Goal: Task Accomplishment & Management: Use online tool/utility

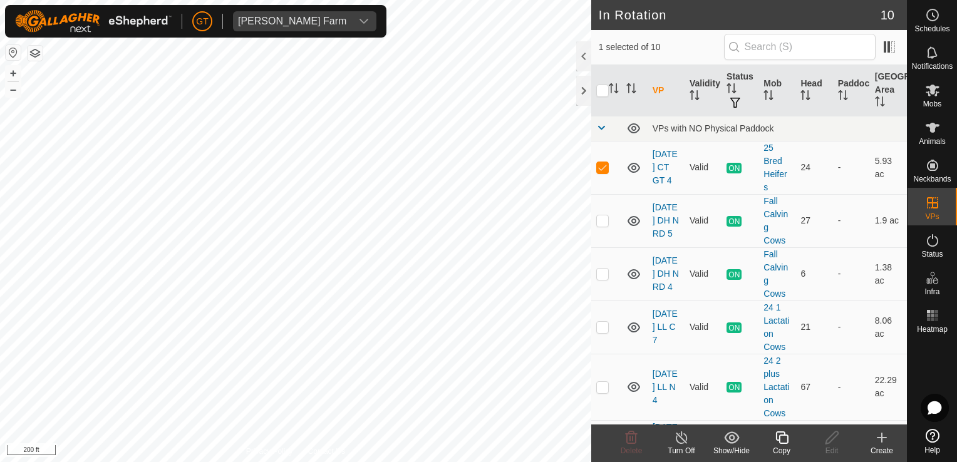
click at [786, 443] on icon at bounding box center [781, 438] width 13 height 13
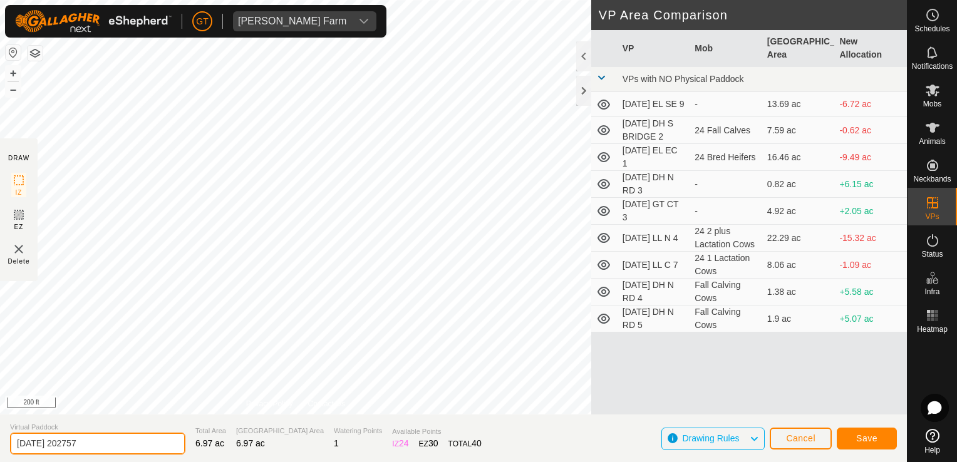
click at [146, 445] on input "[DATE] 202757" at bounding box center [97, 444] width 175 height 22
type input "[DATE] GT CT 5"
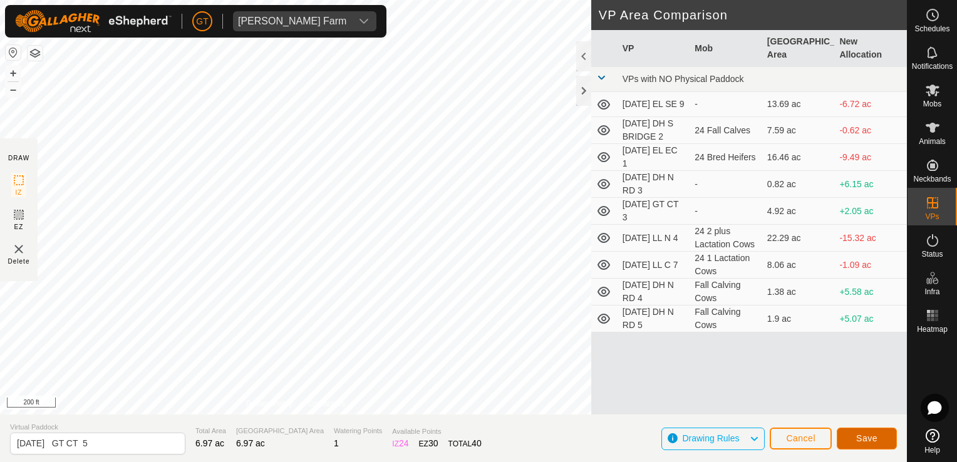
click at [861, 437] on span "Save" at bounding box center [866, 438] width 21 height 10
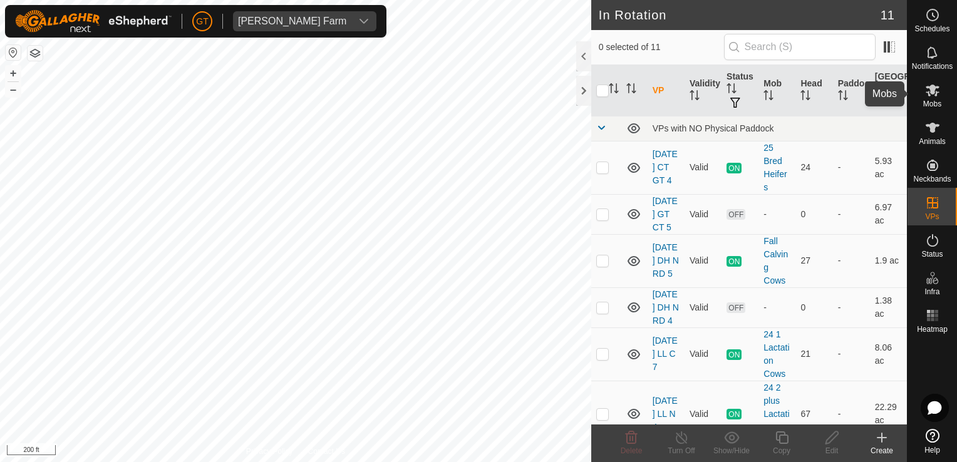
click at [925, 85] on icon at bounding box center [932, 90] width 15 height 15
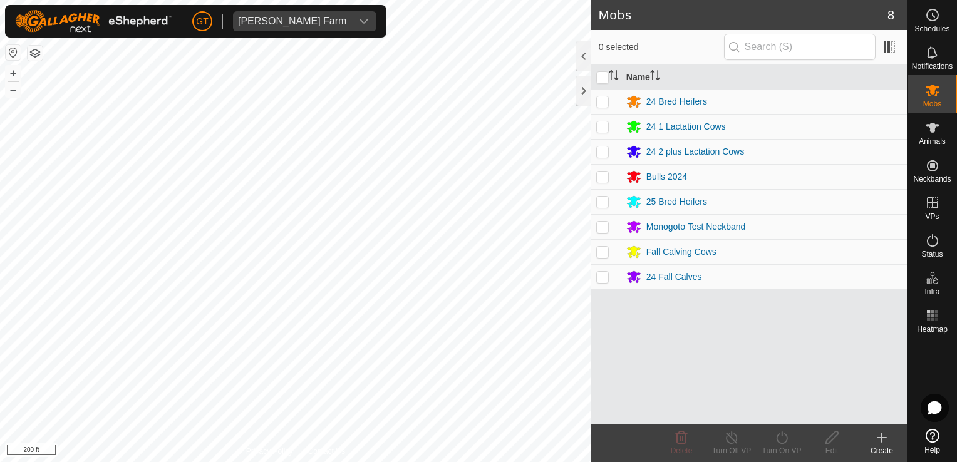
click at [606, 202] on p-checkbox at bounding box center [602, 202] width 13 height 10
checkbox input "true"
click at [775, 440] on icon at bounding box center [782, 437] width 16 height 15
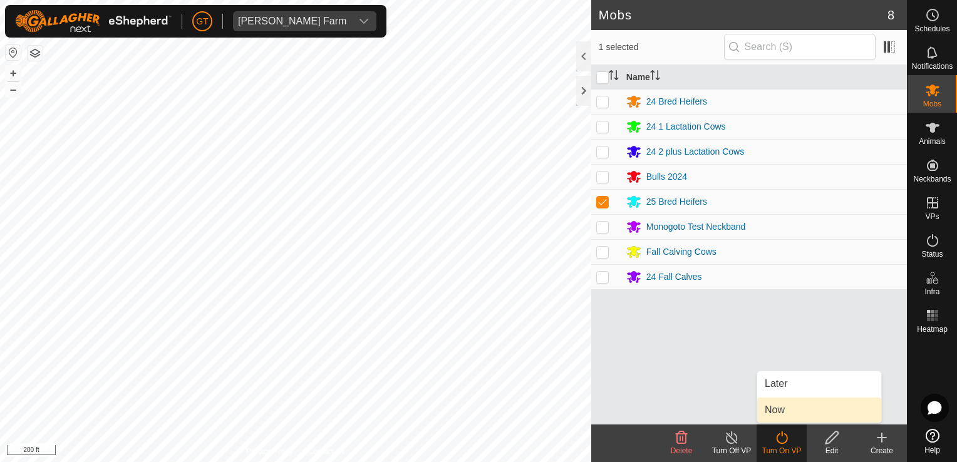
click at [782, 420] on link "Now" at bounding box center [819, 410] width 124 height 25
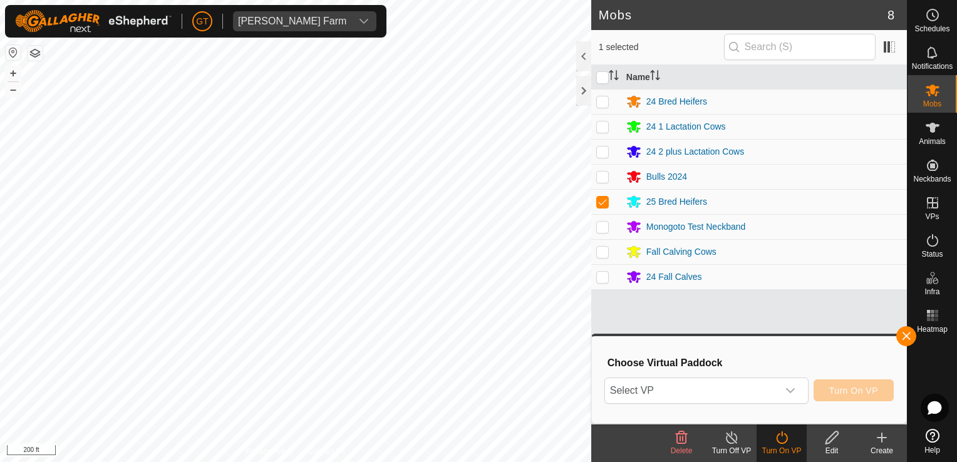
click at [785, 444] on icon at bounding box center [782, 437] width 16 height 15
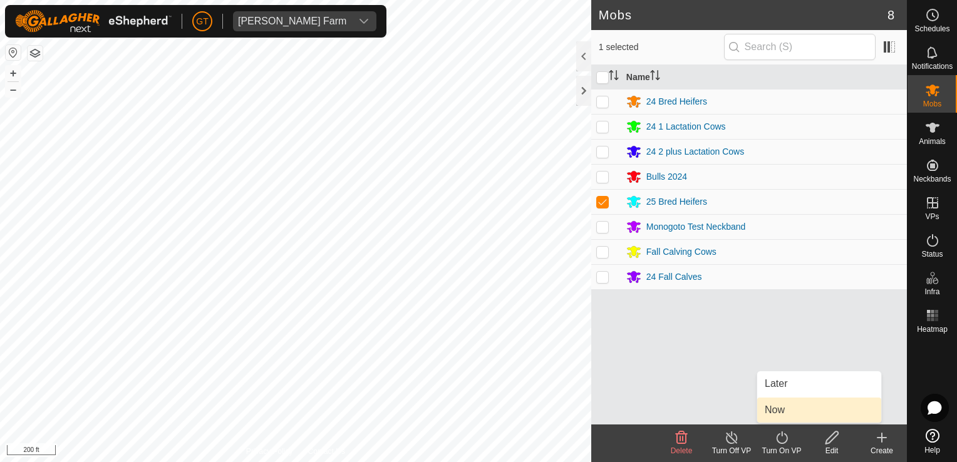
click at [787, 416] on link "Now" at bounding box center [819, 410] width 124 height 25
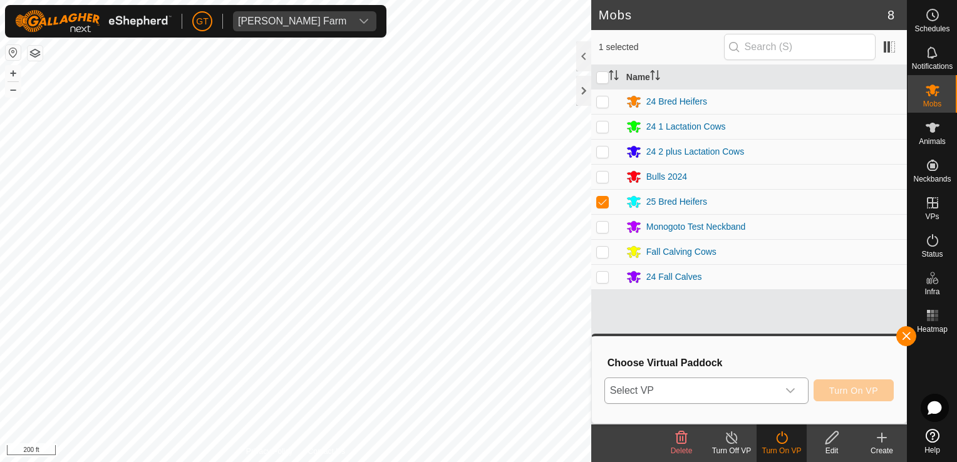
click at [794, 393] on icon "dropdown trigger" at bounding box center [790, 391] width 10 height 10
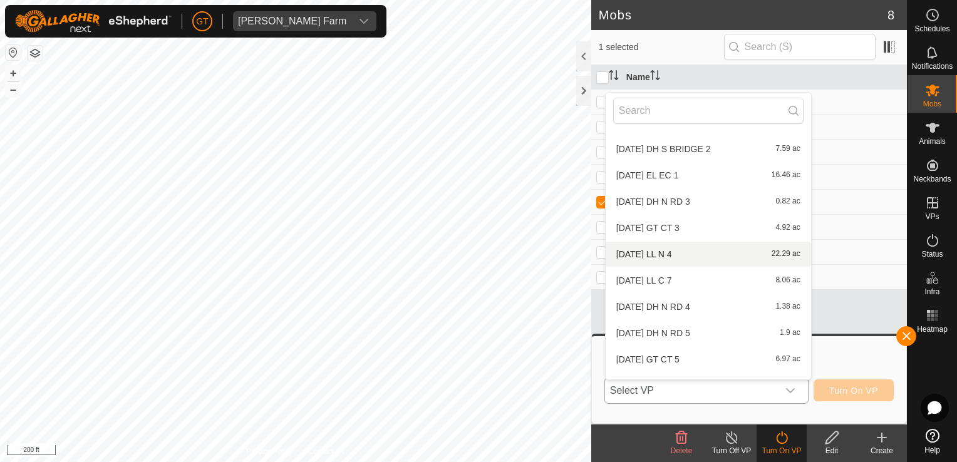
scroll to position [66, 0]
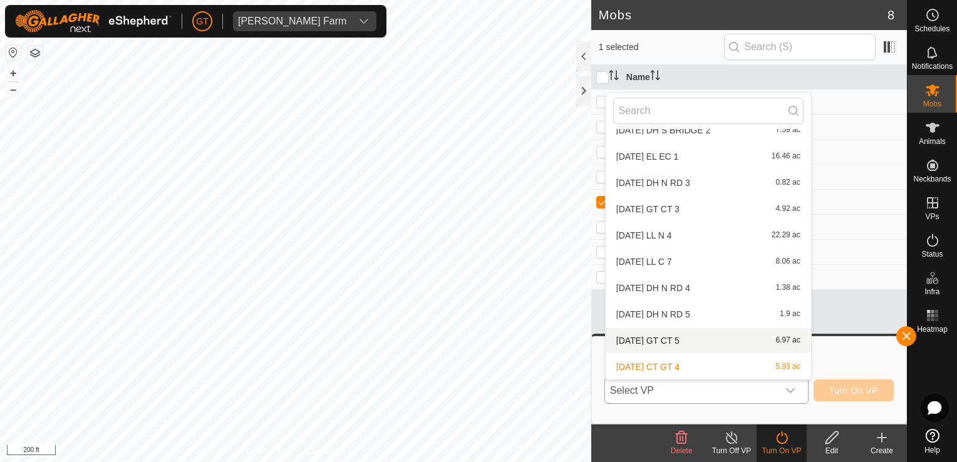
click at [694, 338] on li "[DATE] GT CT 5 6.97 ac" at bounding box center [708, 340] width 205 height 25
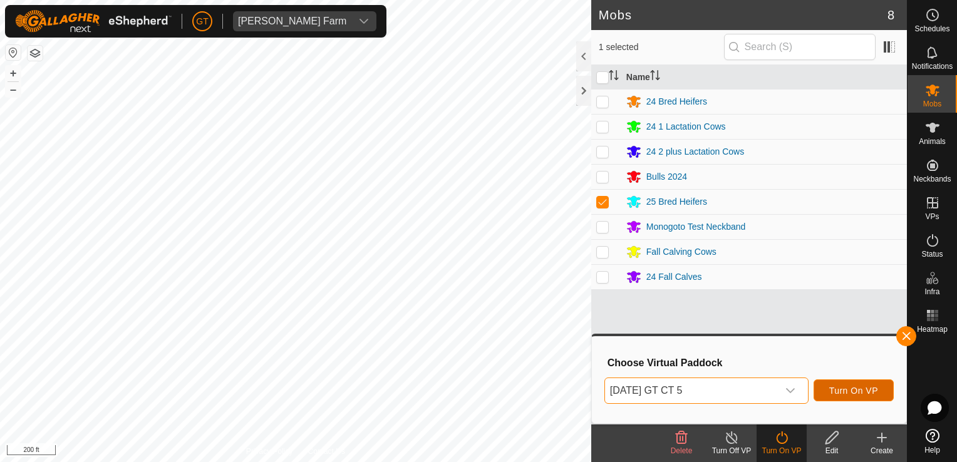
click at [864, 393] on span "Turn On VP" at bounding box center [853, 391] width 49 height 10
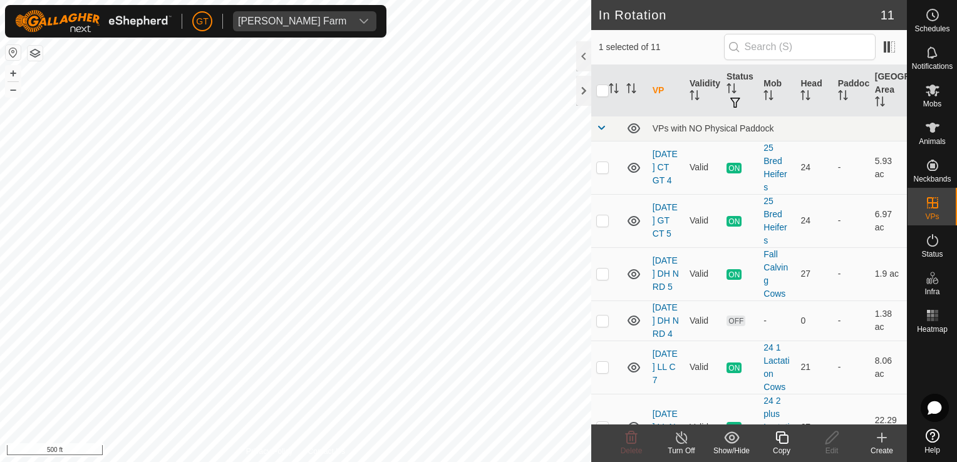
checkbox input "false"
checkbox input "true"
checkbox input "false"
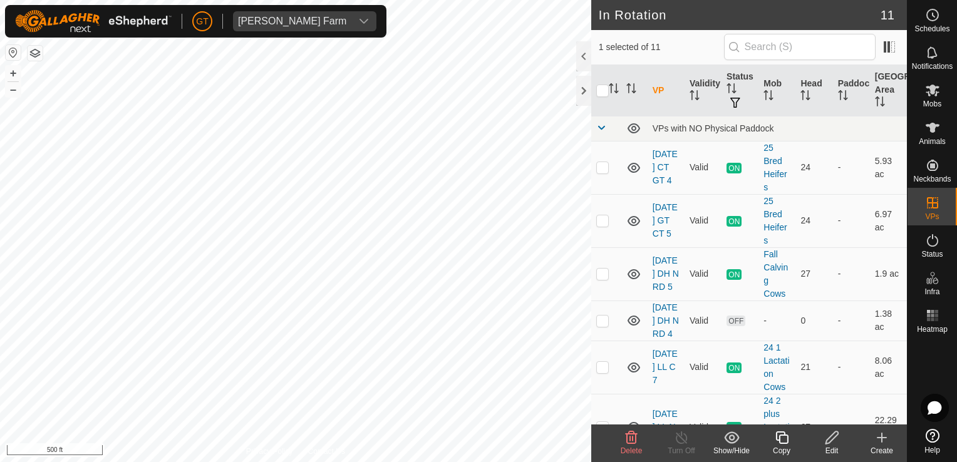
click at [629, 439] on icon at bounding box center [631, 437] width 15 height 15
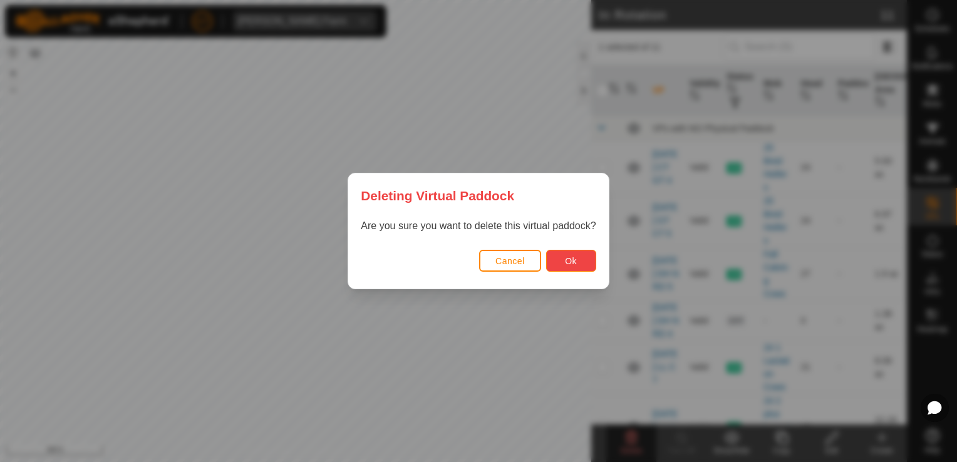
click at [561, 257] on button "Ok" at bounding box center [571, 261] width 50 height 22
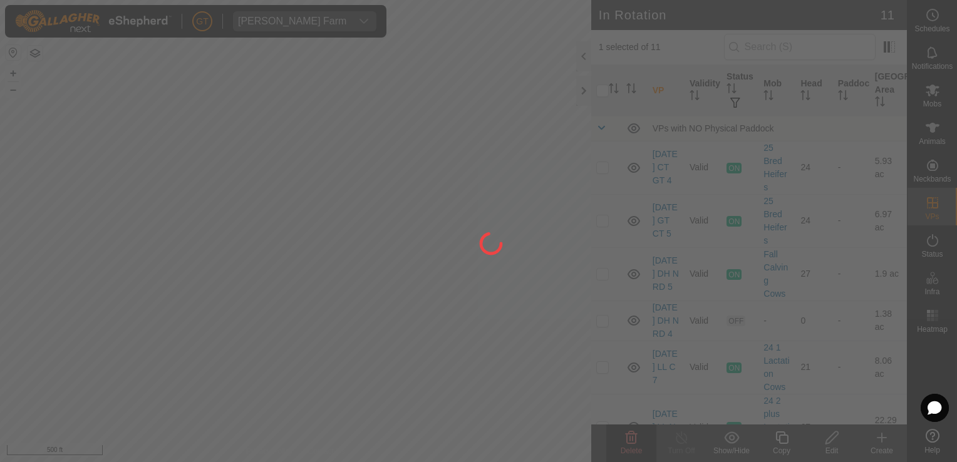
checkbox input "false"
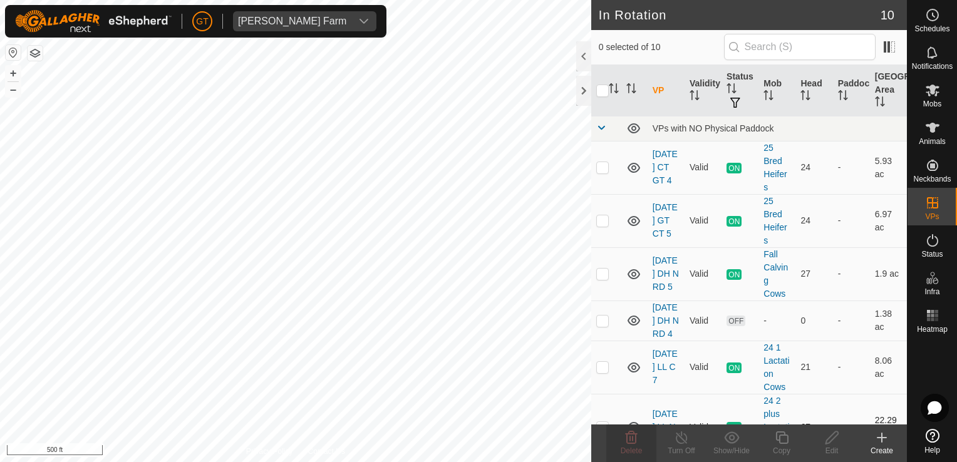
checkbox input "true"
click at [781, 440] on icon at bounding box center [782, 437] width 16 height 15
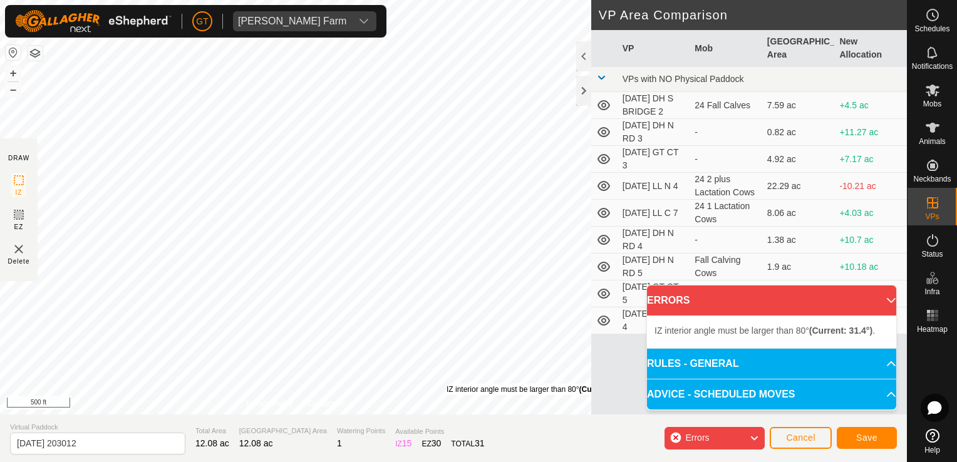
click at [447, 384] on div "IZ interior angle must be larger than 80° (Current: 31.4°) ." at bounding box center [541, 389] width 189 height 11
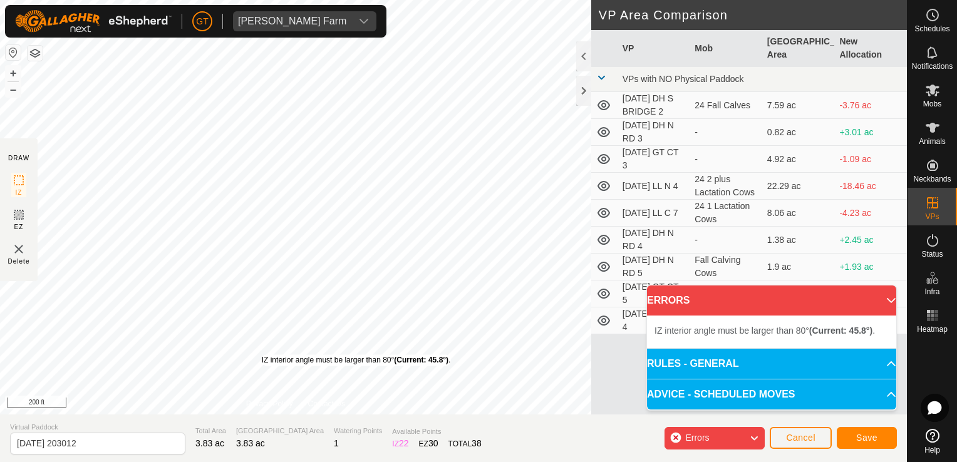
click at [262, 354] on div "IZ interior angle must be larger than 80° (Current: 45.8°) ." at bounding box center [356, 359] width 189 height 11
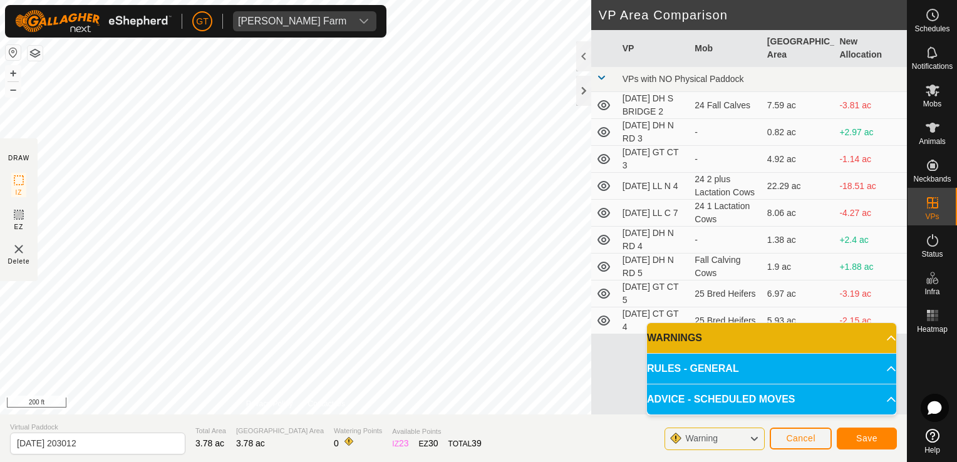
drag, startPoint x: 113, startPoint y: 430, endPoint x: 135, endPoint y: 424, distance: 22.2
click at [135, 423] on span "Virtual Paddock" at bounding box center [97, 427] width 175 height 11
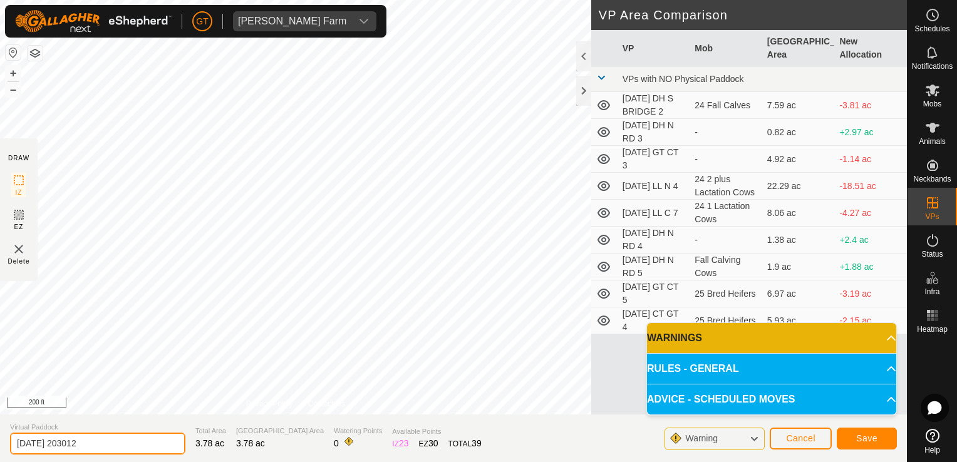
drag, startPoint x: 120, startPoint y: 454, endPoint x: 128, endPoint y: 451, distance: 8.1
click at [127, 453] on input "[DATE] 203012" at bounding box center [97, 444] width 175 height 22
type input "[DATE] EL E C2"
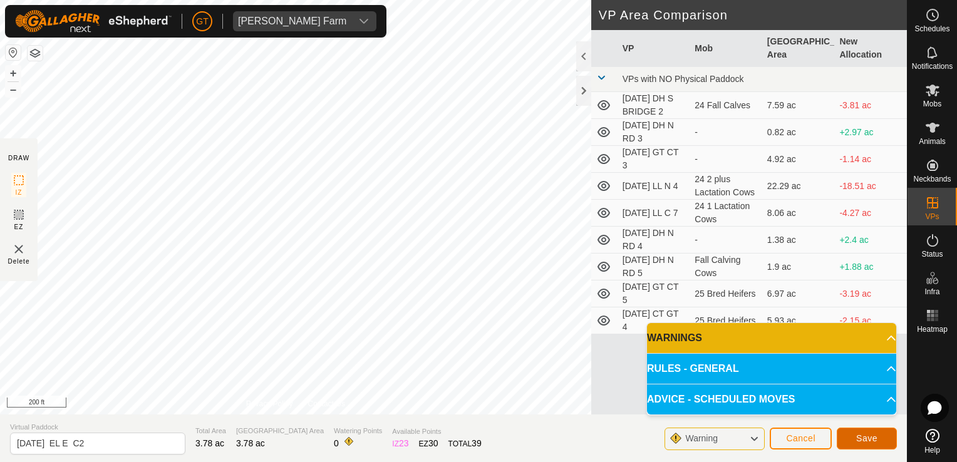
click at [851, 438] on button "Save" at bounding box center [867, 439] width 60 height 22
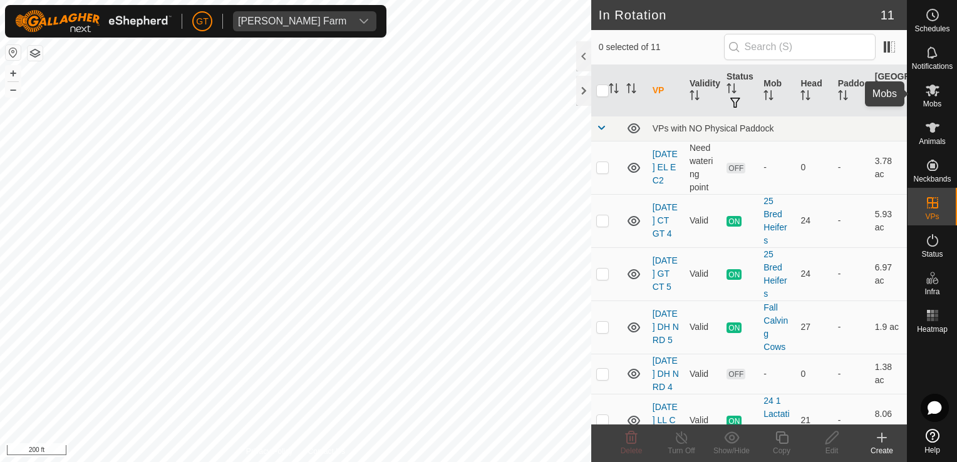
click at [934, 94] on icon at bounding box center [932, 90] width 15 height 15
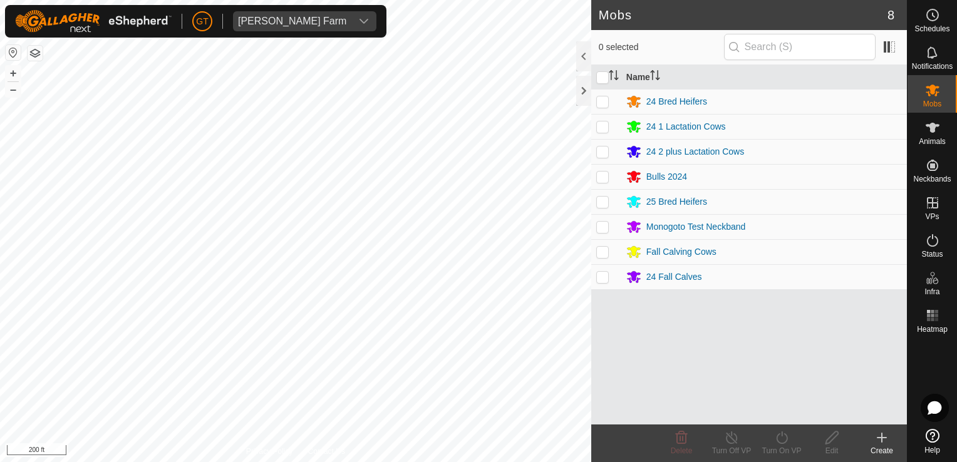
click at [601, 104] on p-checkbox at bounding box center [602, 101] width 13 height 10
checkbox input "true"
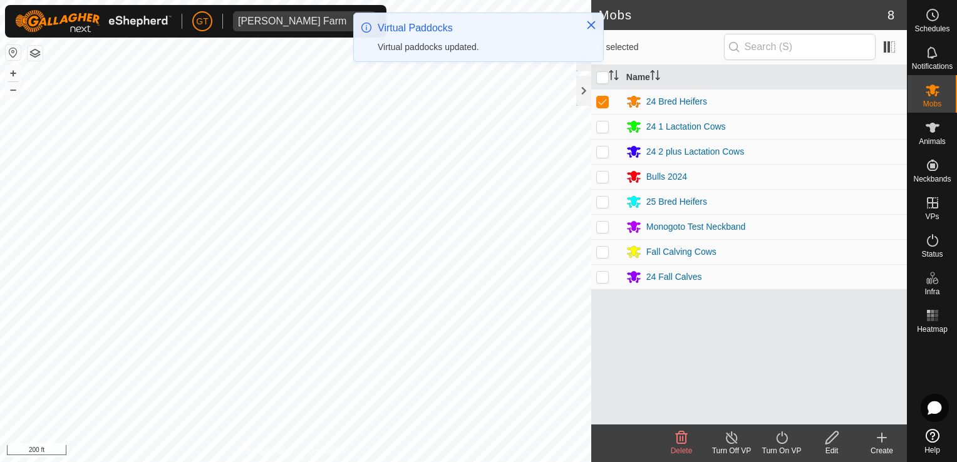
click at [778, 442] on icon at bounding box center [781, 438] width 11 height 13
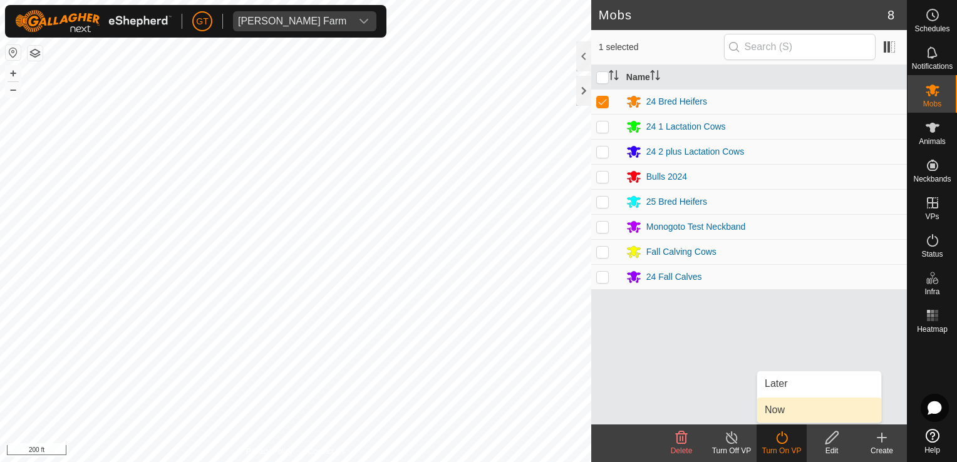
click at [785, 411] on link "Now" at bounding box center [819, 410] width 124 height 25
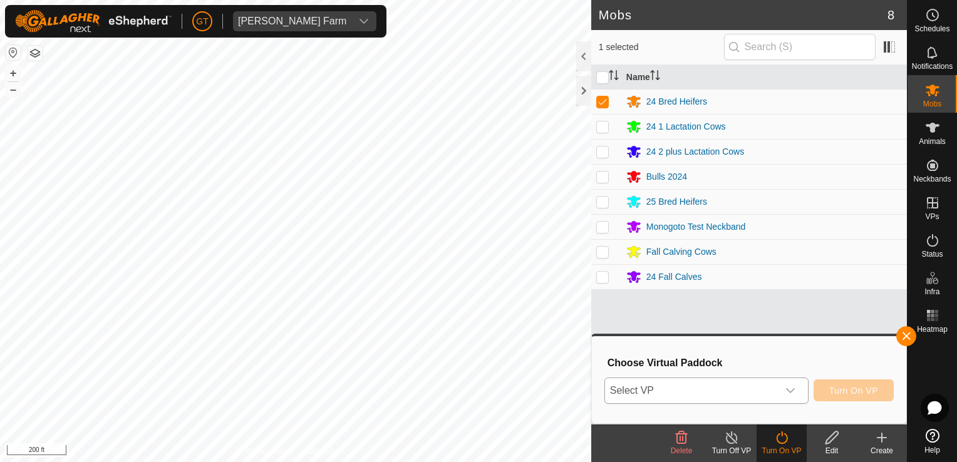
click at [794, 393] on icon "dropdown trigger" at bounding box center [790, 391] width 10 height 10
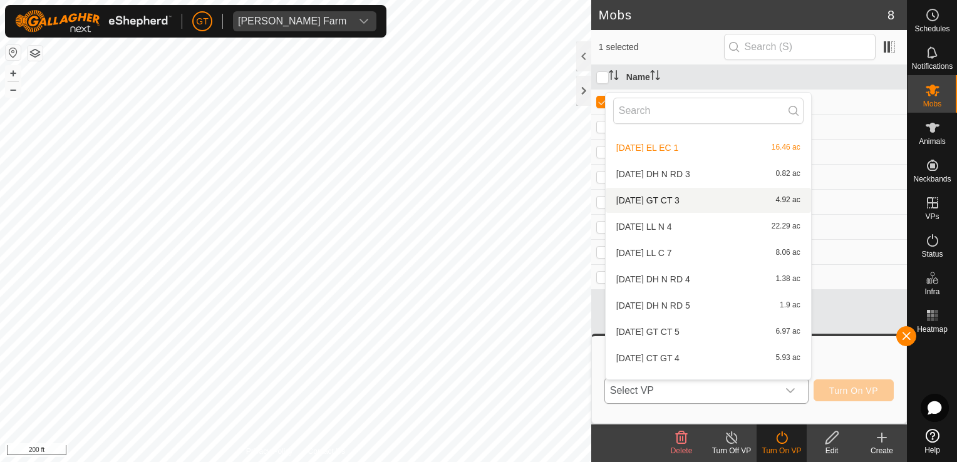
scroll to position [66, 0]
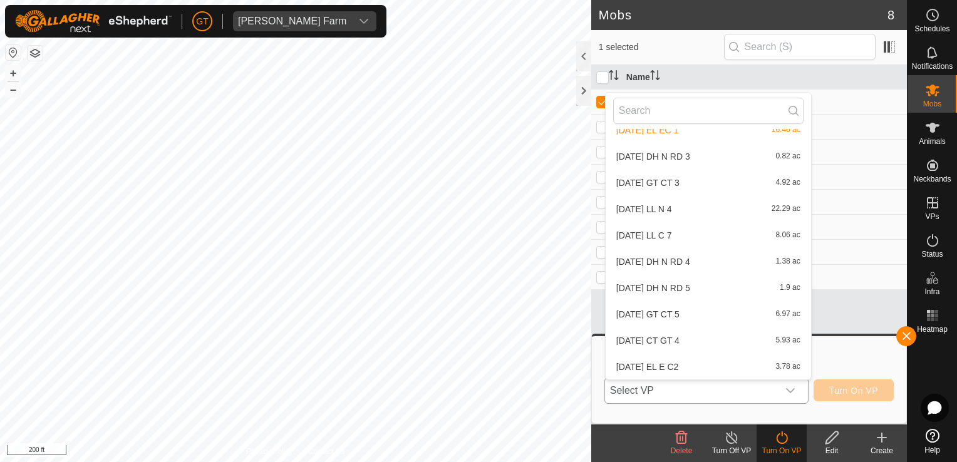
click at [686, 368] on li "[DATE] EL E C2 3.78 ac" at bounding box center [708, 366] width 205 height 25
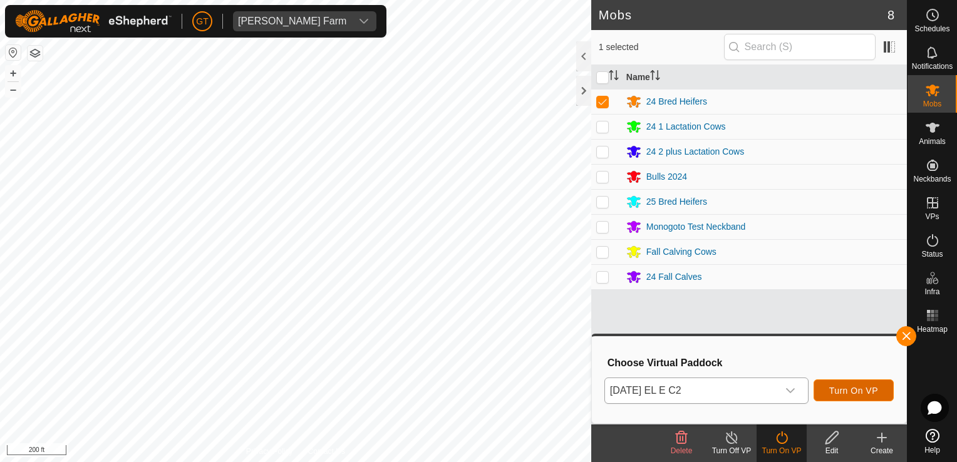
click at [869, 387] on span "Turn On VP" at bounding box center [853, 391] width 49 height 10
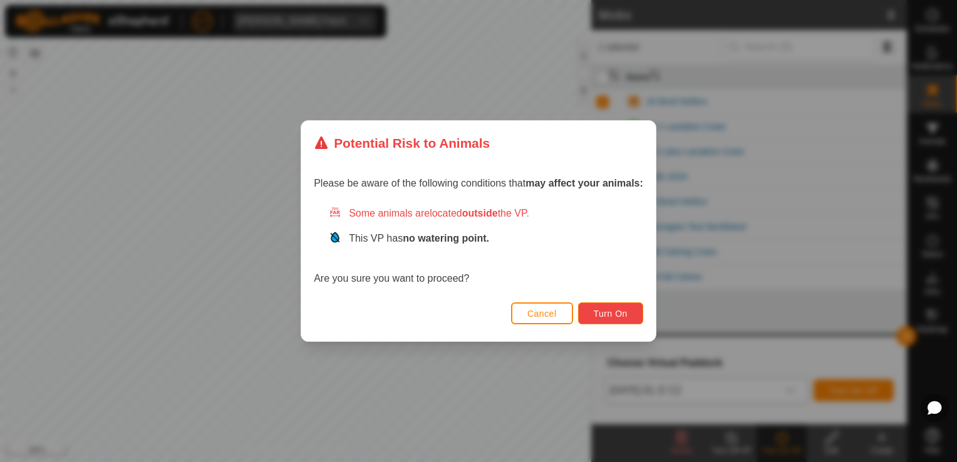
click at [622, 319] on button "Turn On" at bounding box center [610, 314] width 65 height 22
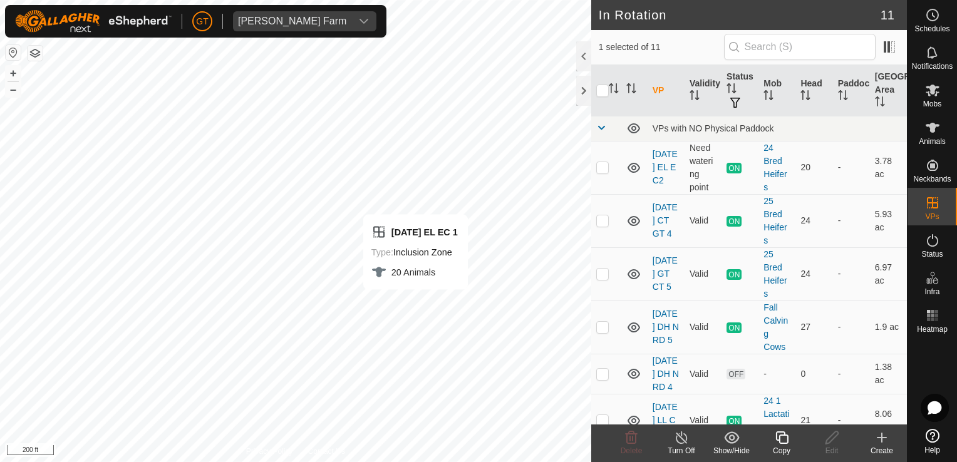
checkbox input "false"
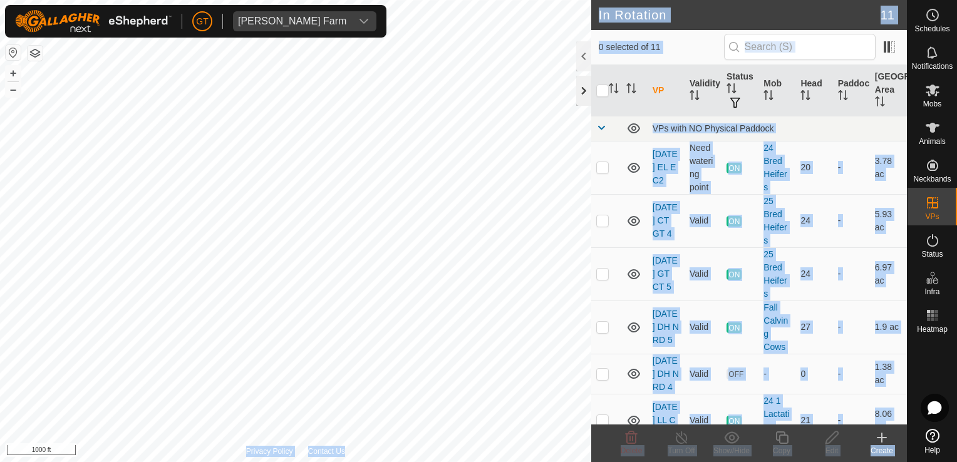
click at [338, 390] on div "In Rotation 11 0 selected of 11 VP Validity Status Mob Head Paddock Grazing Are…" at bounding box center [453, 231] width 907 height 462
drag, startPoint x: 580, startPoint y: 102, endPoint x: 329, endPoint y: 494, distance: 465.3
click at [329, 462] on html "[PERSON_NAME] Farm Schedules Notifications Mobs Animals Neckbands VPs Status In…" at bounding box center [478, 231] width 957 height 462
click at [371, 462] on html "[PERSON_NAME] Farm Schedules Notifications Mobs Animals Neckbands VPs Status In…" at bounding box center [478, 231] width 957 height 462
checkbox input "true"
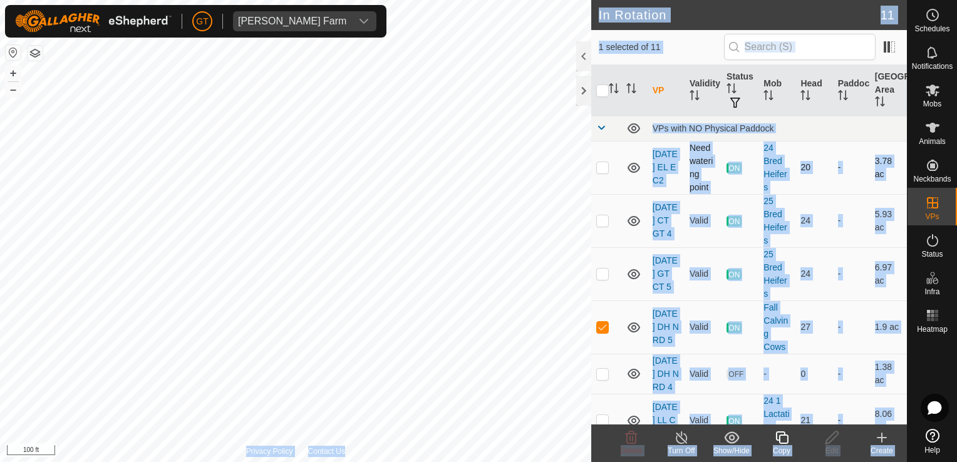
click at [614, 153] on td at bounding box center [606, 167] width 30 height 53
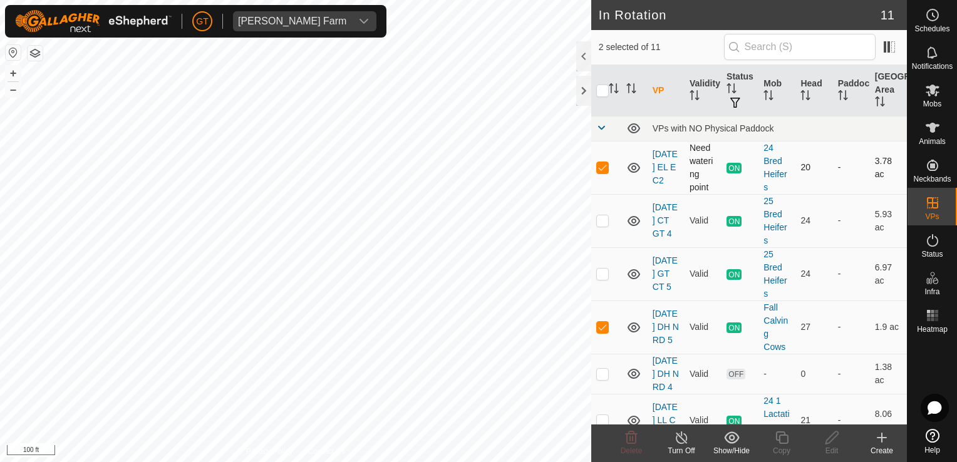
click at [605, 168] on p-checkbox at bounding box center [602, 167] width 13 height 10
checkbox input "false"
click at [778, 432] on icon at bounding box center [781, 438] width 13 height 13
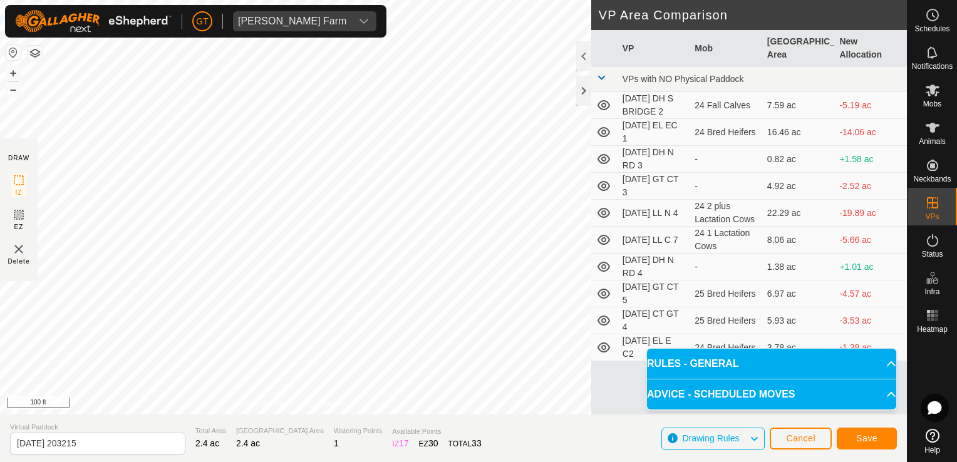
click at [675, 395] on body "[PERSON_NAME] Farm Schedules Notifications Mobs Animals Neckbands VPs Status In…" at bounding box center [478, 231] width 957 height 462
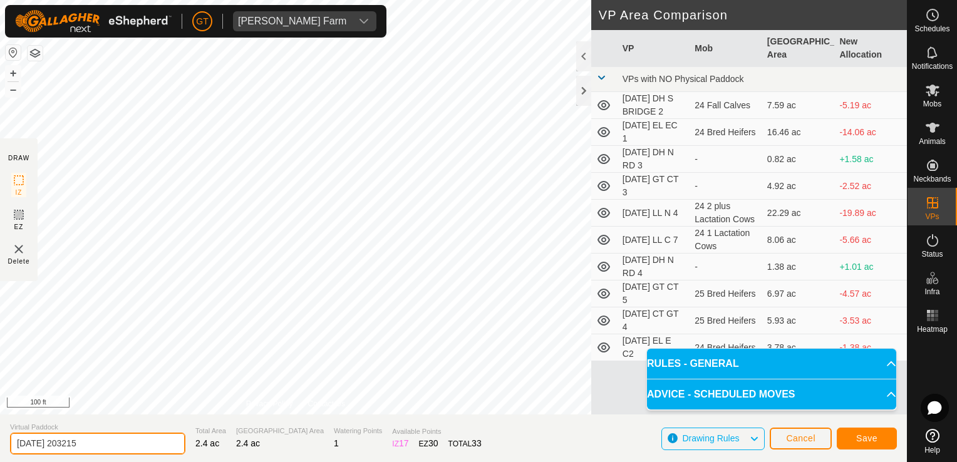
click at [122, 437] on input "[DATE] 203215" at bounding box center [97, 444] width 175 height 22
type input "[DATE] DH N RD 6"
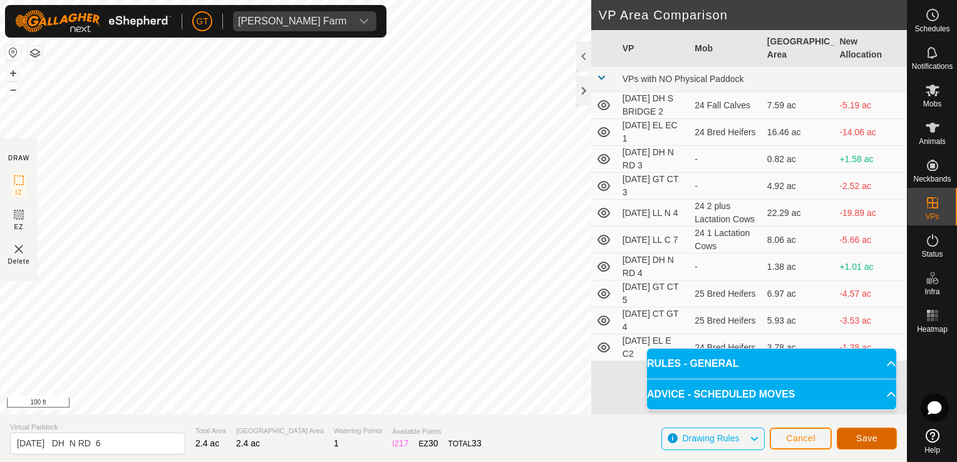
click at [854, 438] on button "Save" at bounding box center [867, 439] width 60 height 22
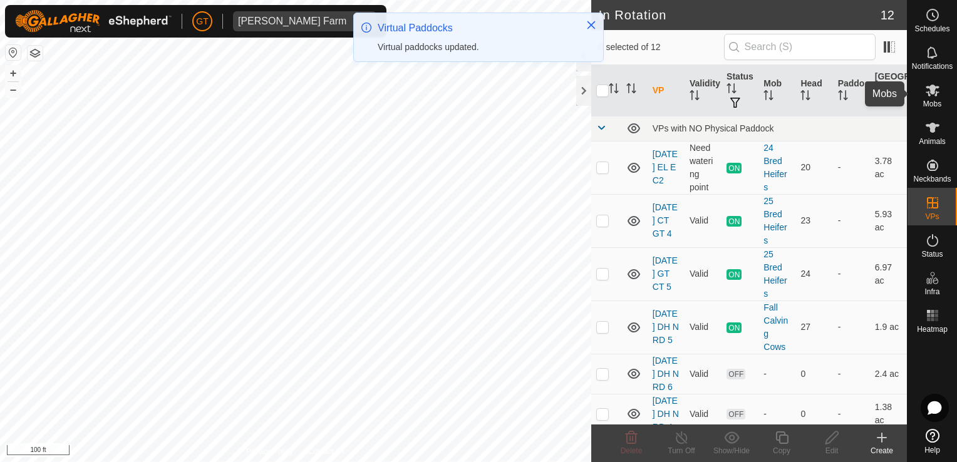
click at [928, 100] on span "Mobs" at bounding box center [932, 104] width 18 height 8
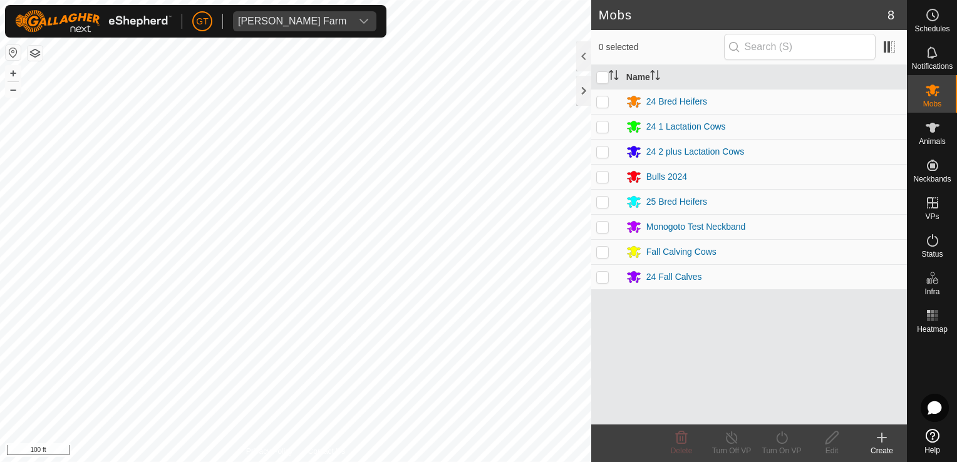
click at [601, 255] on p-checkbox at bounding box center [602, 252] width 13 height 10
checkbox input "true"
click at [764, 435] on turn-on-svg-icon at bounding box center [782, 437] width 50 height 15
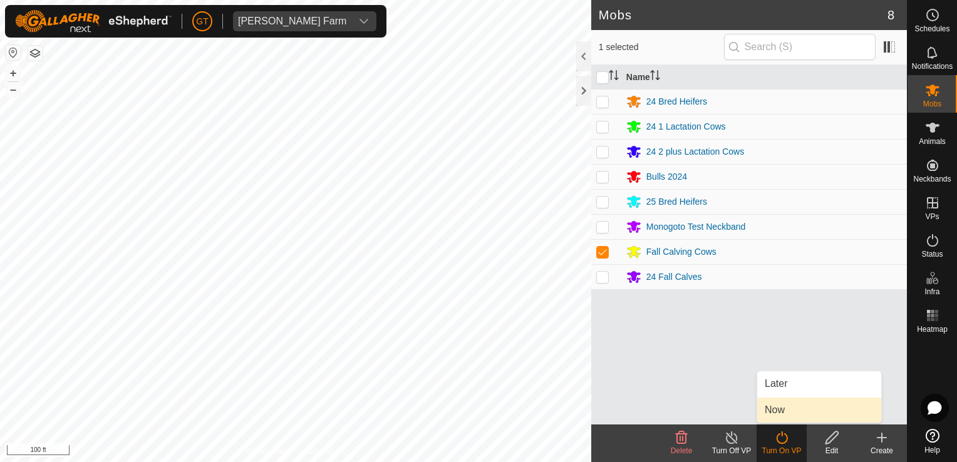
click at [787, 410] on link "Now" at bounding box center [819, 410] width 124 height 25
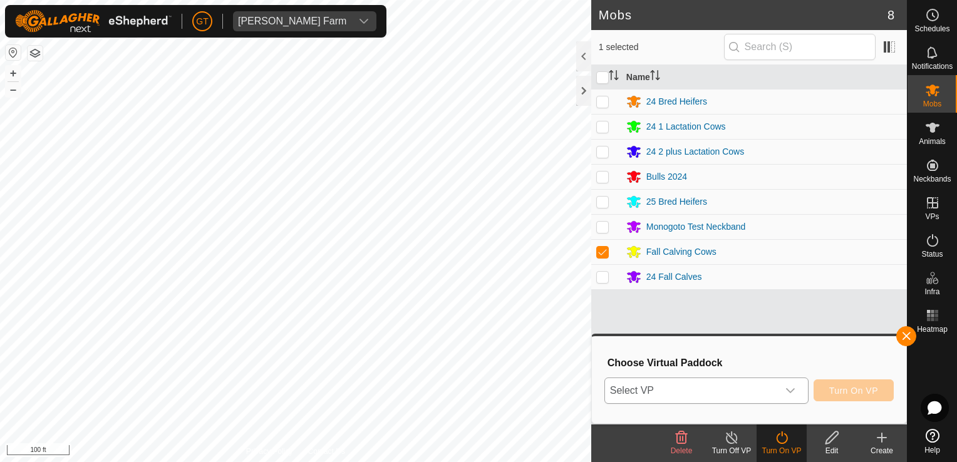
click at [795, 390] on icon "dropdown trigger" at bounding box center [790, 390] width 9 height 5
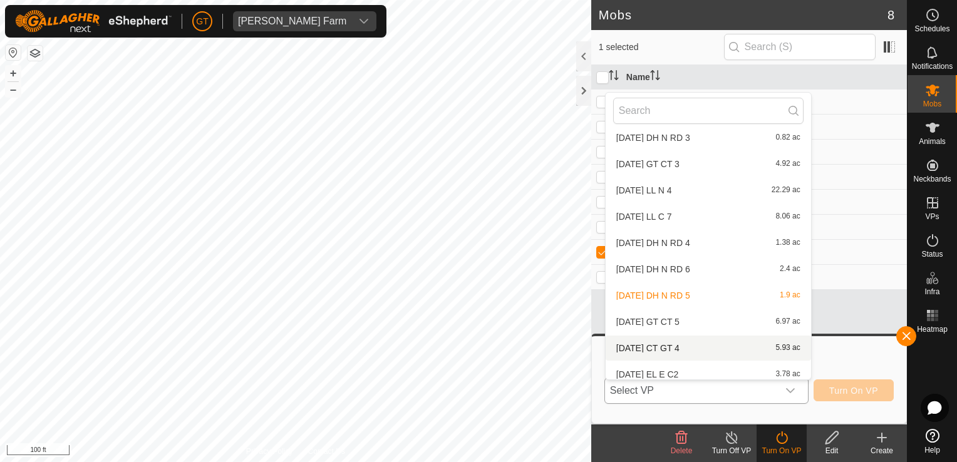
scroll to position [93, 0]
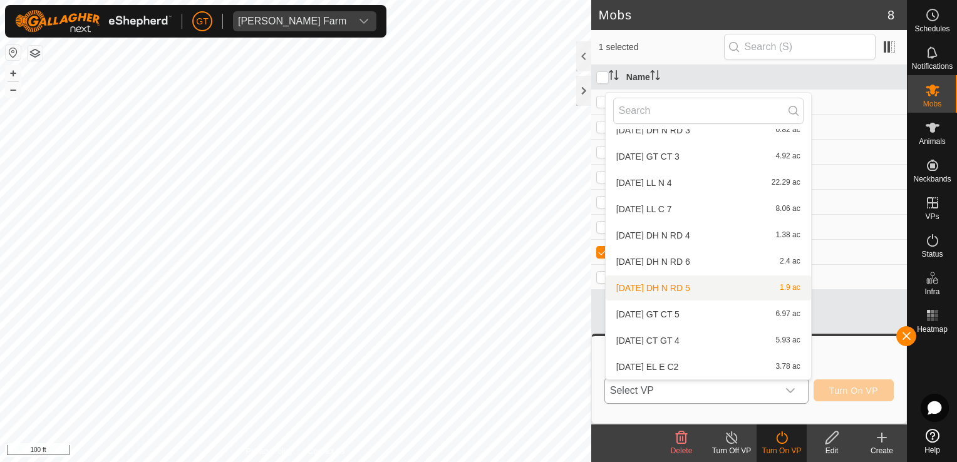
click at [695, 284] on li "[DATE] DH N RD 5 1.9 ac" at bounding box center [708, 288] width 205 height 25
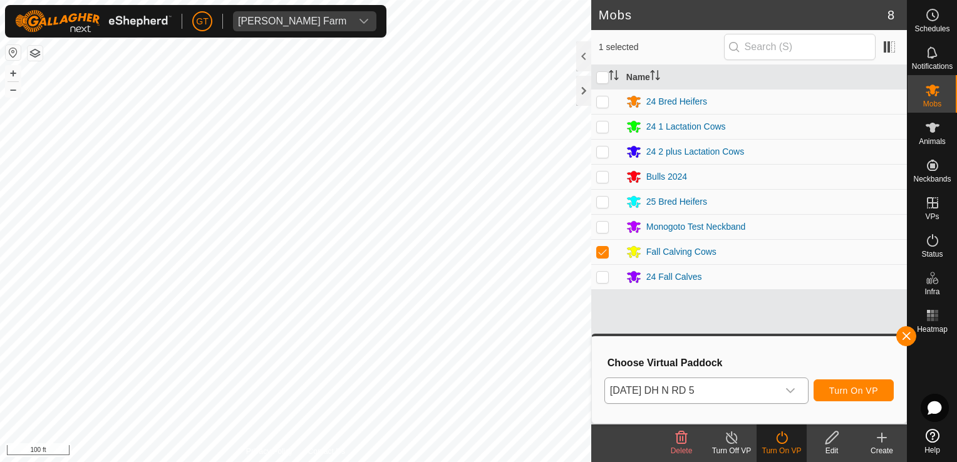
click at [794, 387] on icon "dropdown trigger" at bounding box center [790, 391] width 10 height 10
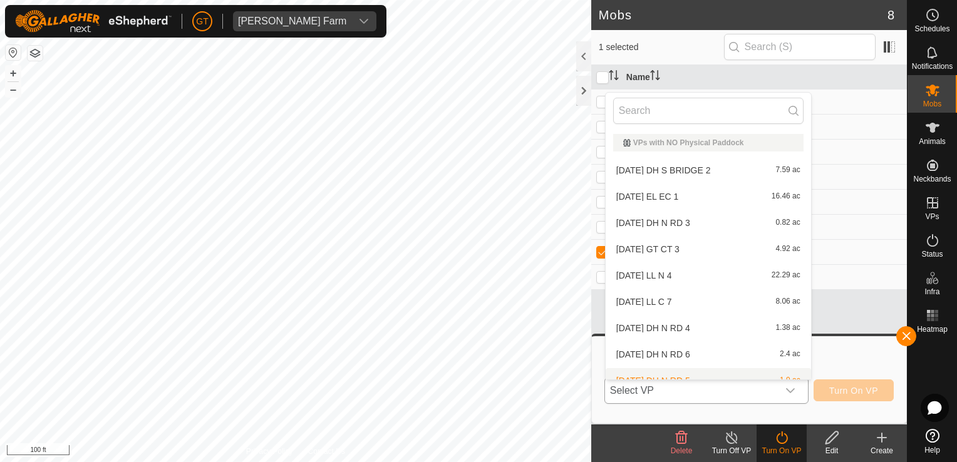
scroll to position [14, 0]
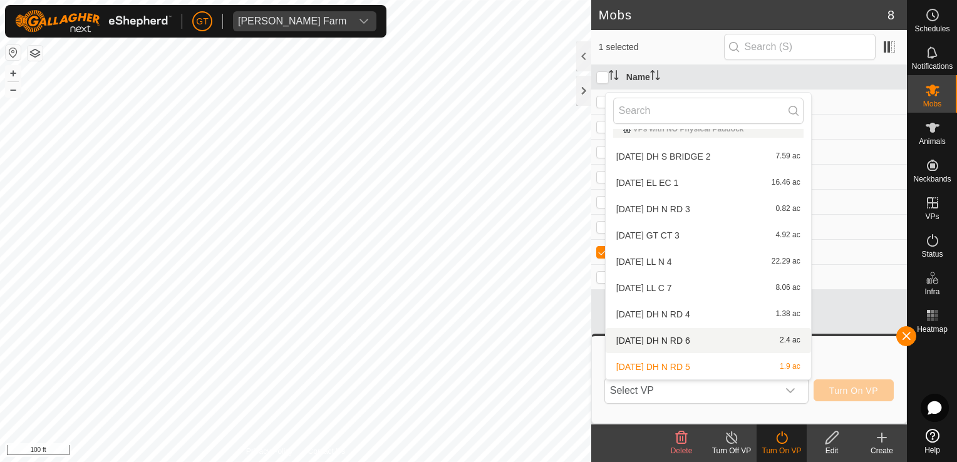
click at [741, 343] on li "[DATE] DH N RD 6 2.4 ac" at bounding box center [708, 340] width 205 height 25
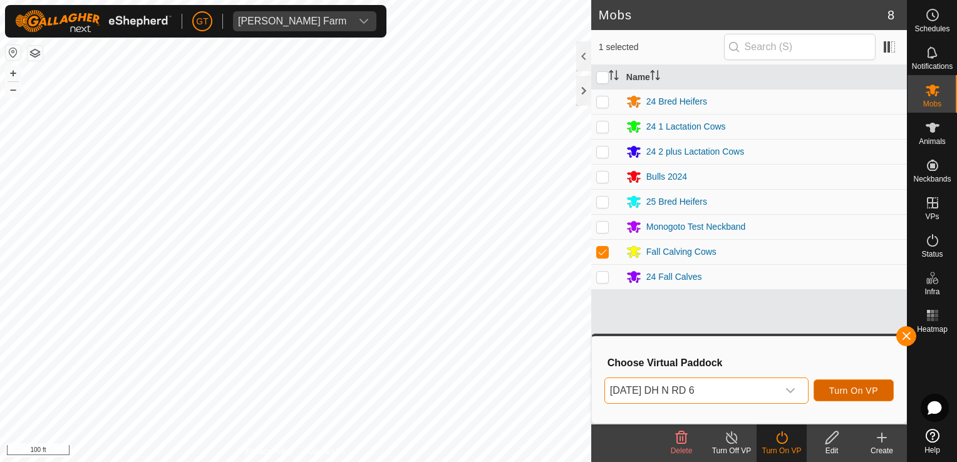
click at [852, 390] on span "Turn On VP" at bounding box center [853, 391] width 49 height 10
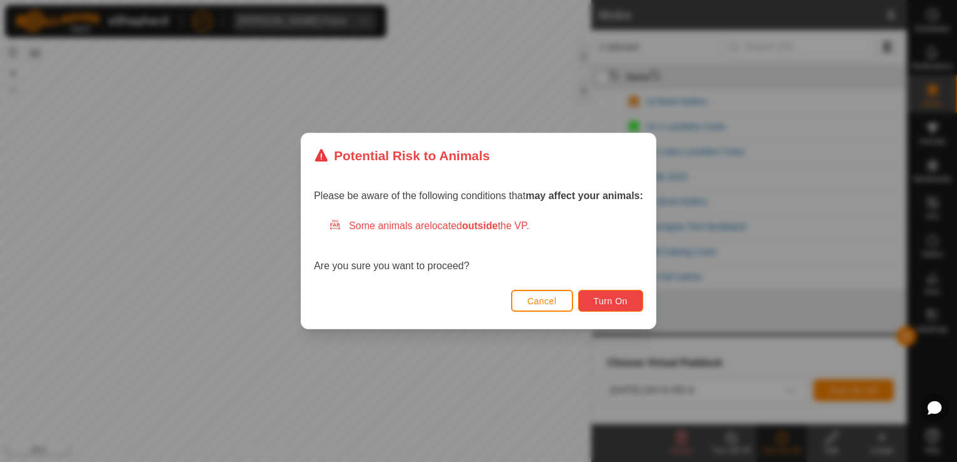
click at [616, 297] on span "Turn On" at bounding box center [611, 301] width 34 height 10
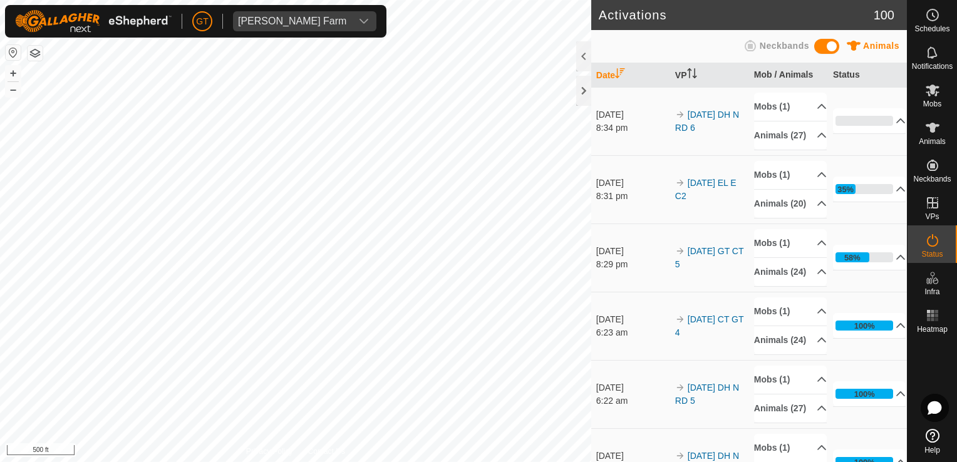
click at [397, 462] on html "[PERSON_NAME] Farm Schedules Notifications Mobs Animals Neckbands VPs Status In…" at bounding box center [478, 231] width 957 height 462
click at [341, 451] on div "Privacy Policy Contact Us 550FC 1335657363 24 Fall Calves [DATE] DH S BRIDGE 2 …" at bounding box center [295, 231] width 591 height 462
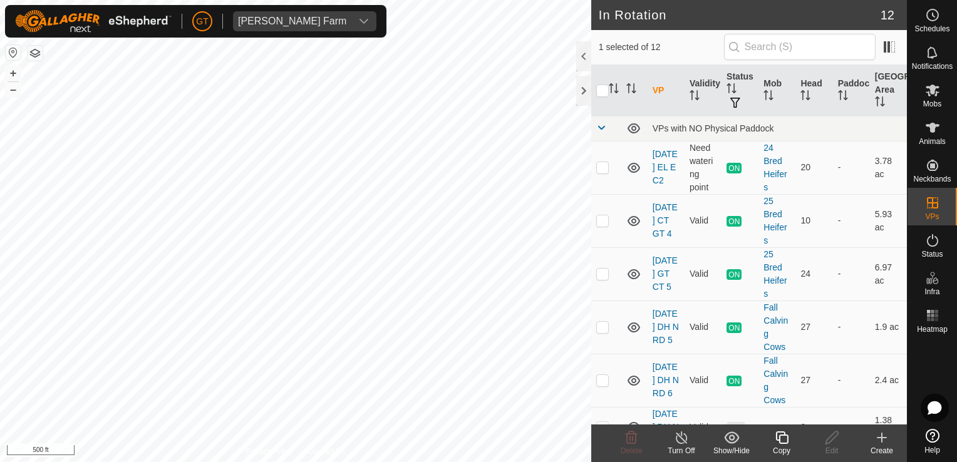
click at [785, 435] on icon at bounding box center [781, 438] width 13 height 13
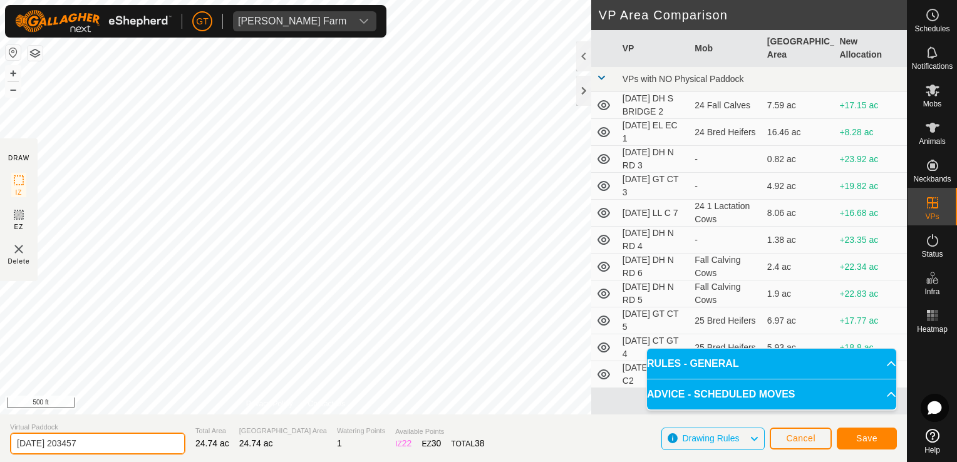
click at [142, 439] on input "[DATE] 203457" at bounding box center [97, 444] width 175 height 22
type input "[DATE] LL N 5"
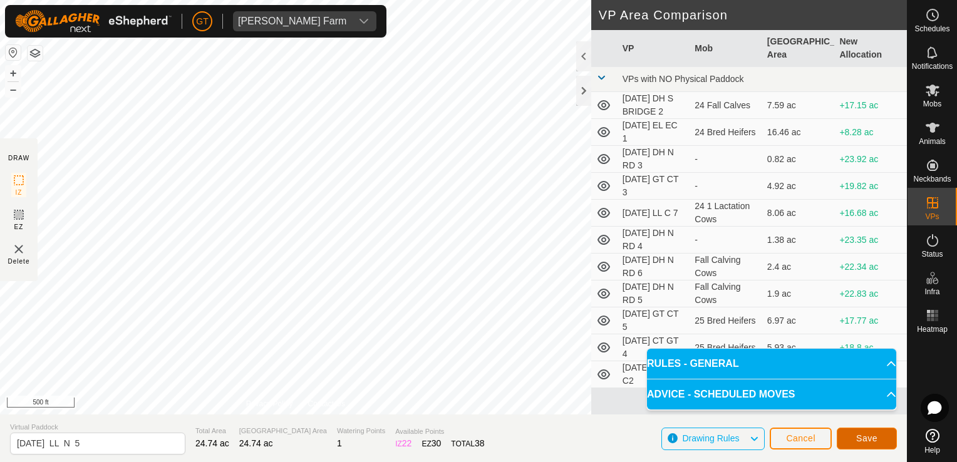
click at [867, 442] on span "Save" at bounding box center [866, 438] width 21 height 10
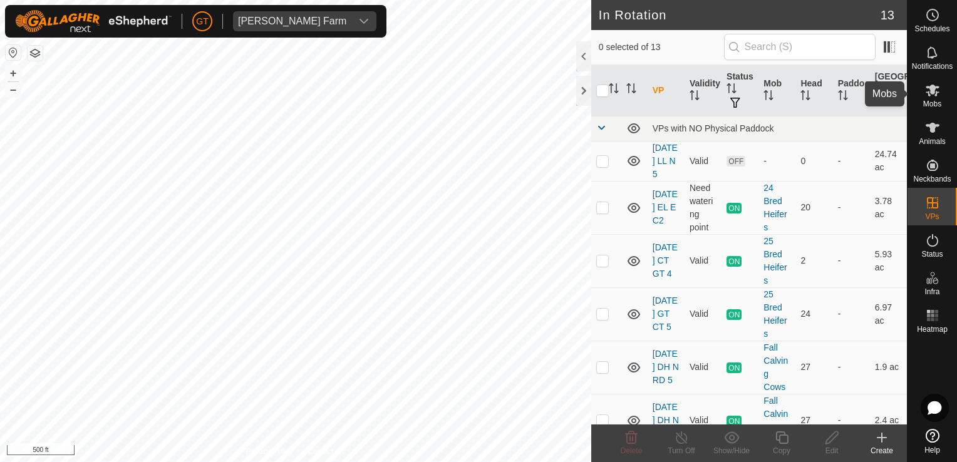
click at [934, 100] on span "Mobs" at bounding box center [932, 104] width 18 height 8
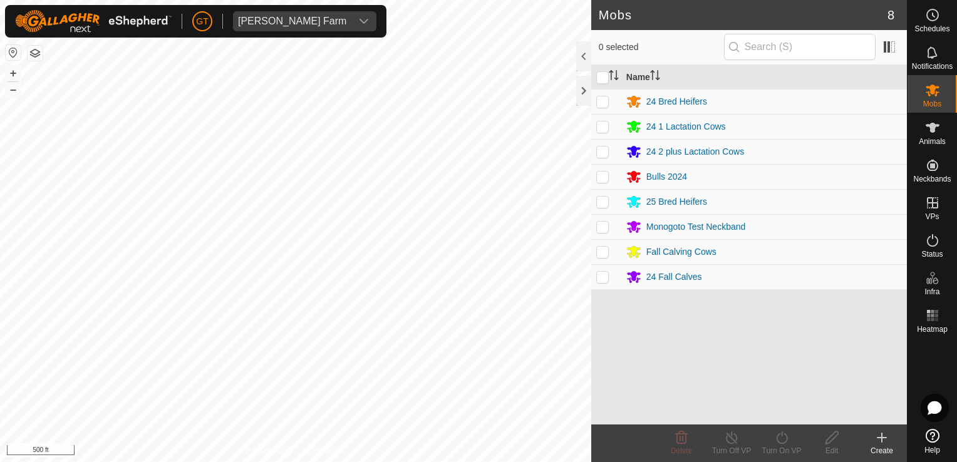
click at [601, 152] on p-checkbox at bounding box center [602, 152] width 13 height 10
checkbox input "true"
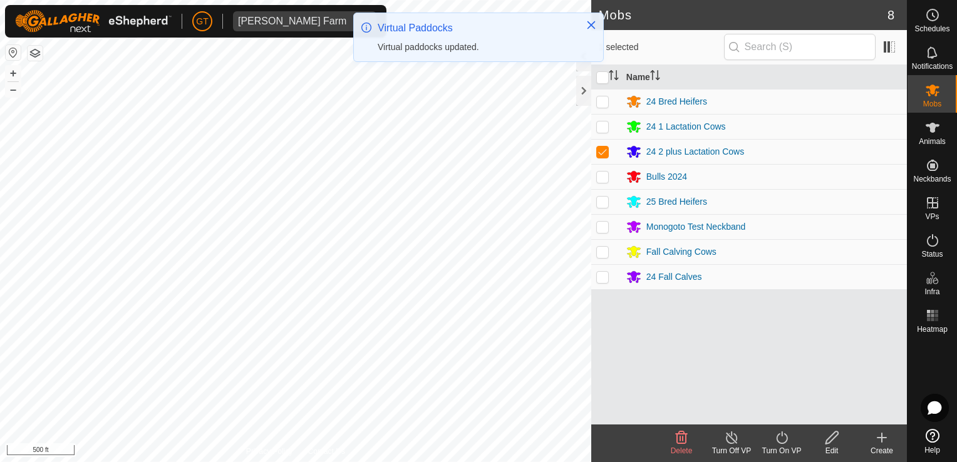
click at [782, 437] on icon at bounding box center [782, 437] width 16 height 15
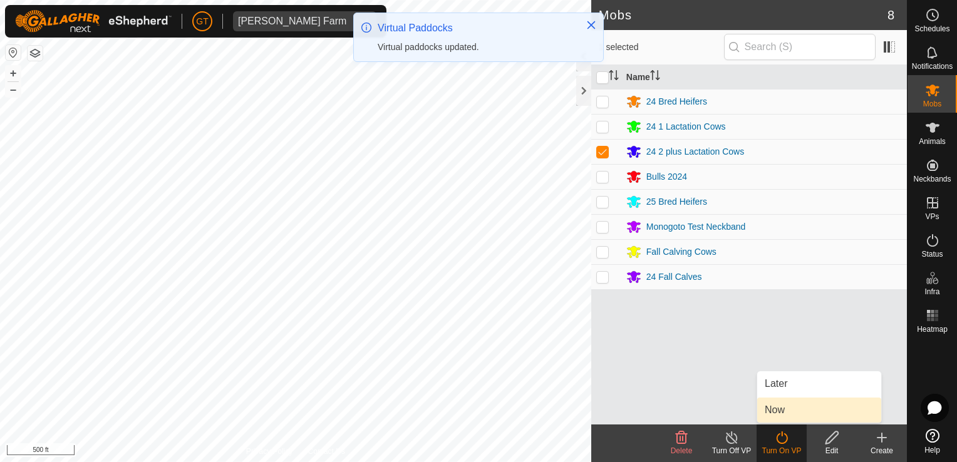
click at [775, 415] on link "Now" at bounding box center [819, 410] width 124 height 25
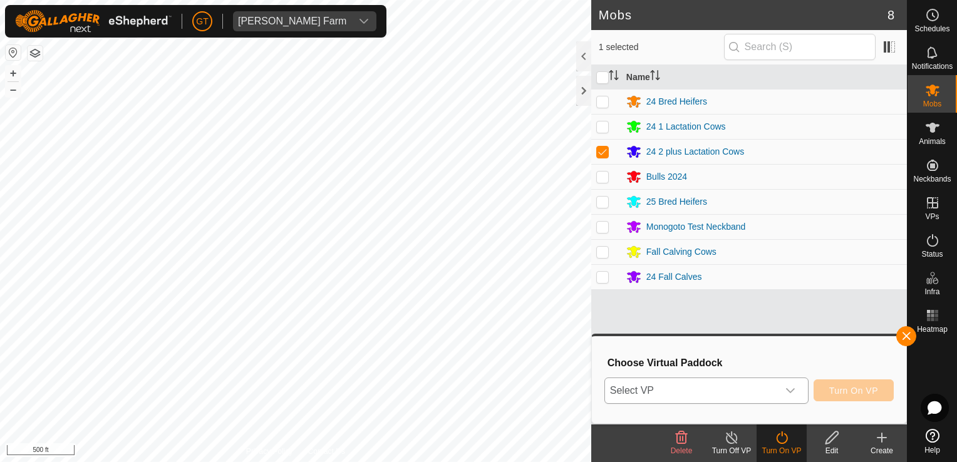
click at [792, 392] on icon "dropdown trigger" at bounding box center [790, 390] width 9 height 5
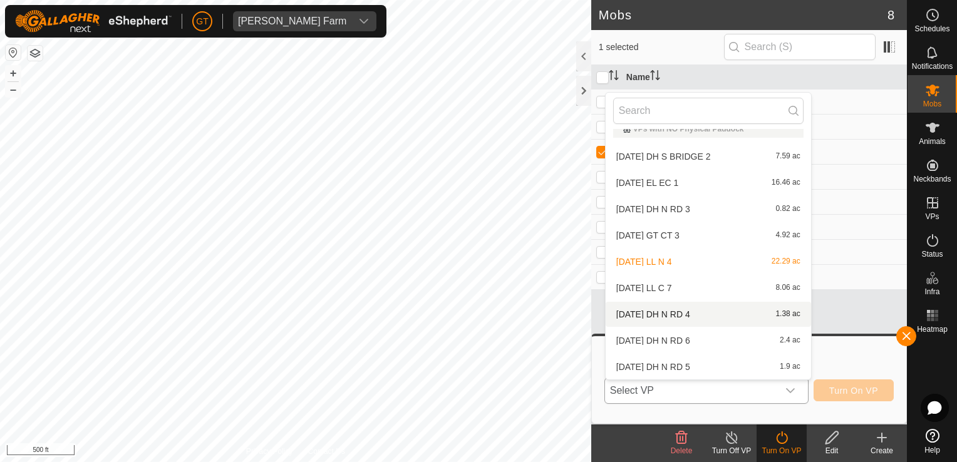
scroll to position [119, 0]
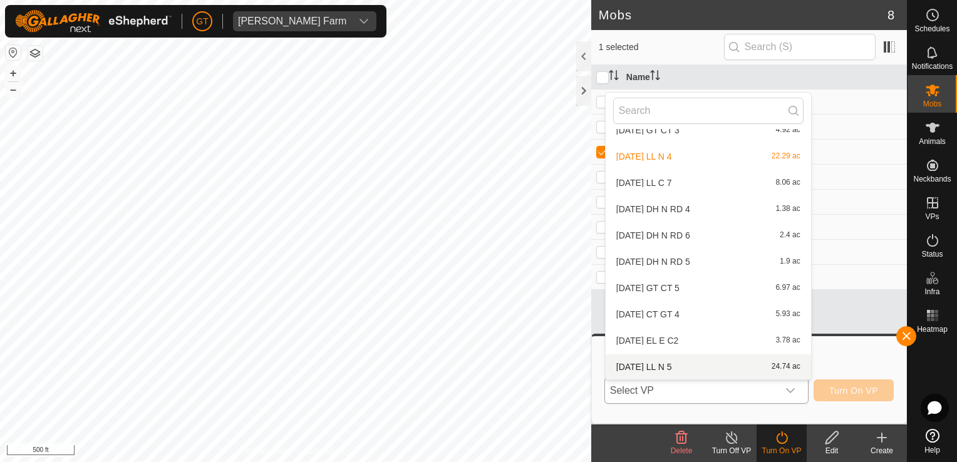
click at [689, 362] on li "[DATE] LL N 5 24.74 ac" at bounding box center [708, 366] width 205 height 25
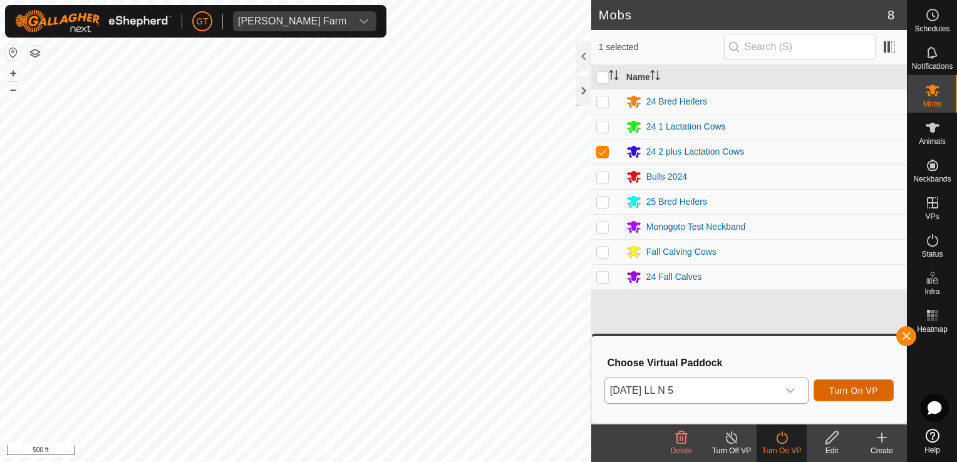
click at [844, 391] on span "Turn On VP" at bounding box center [853, 391] width 49 height 10
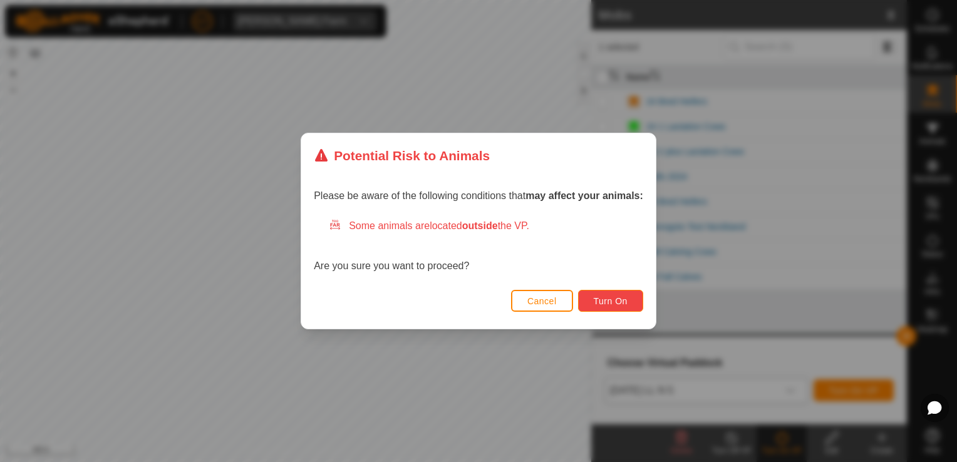
click at [606, 300] on span "Turn On" at bounding box center [611, 301] width 34 height 10
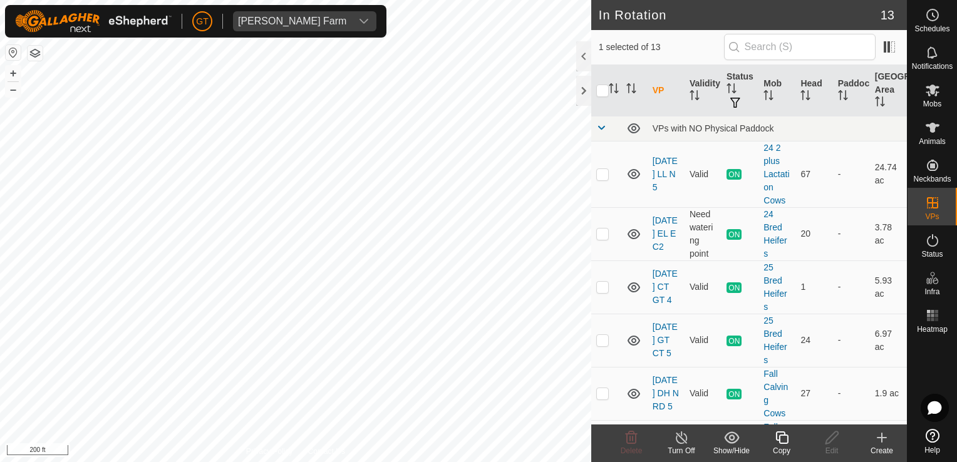
click at [782, 440] on icon at bounding box center [782, 437] width 16 height 15
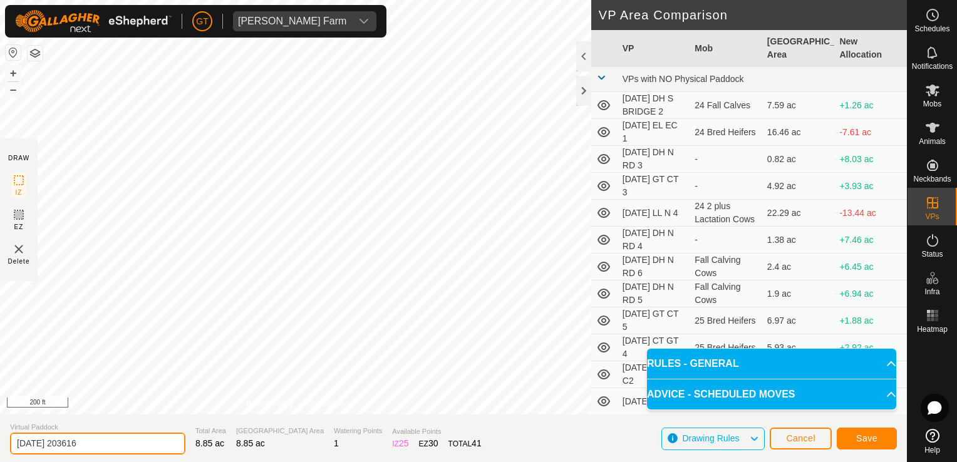
click at [138, 443] on input "[DATE] 203616" at bounding box center [97, 444] width 175 height 22
type input "[DATE] LL C 8"
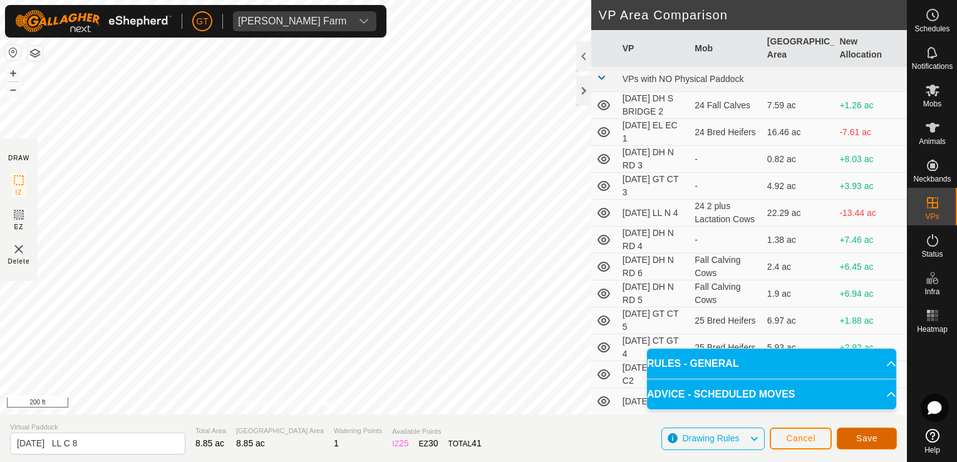
click at [876, 440] on span "Save" at bounding box center [866, 438] width 21 height 10
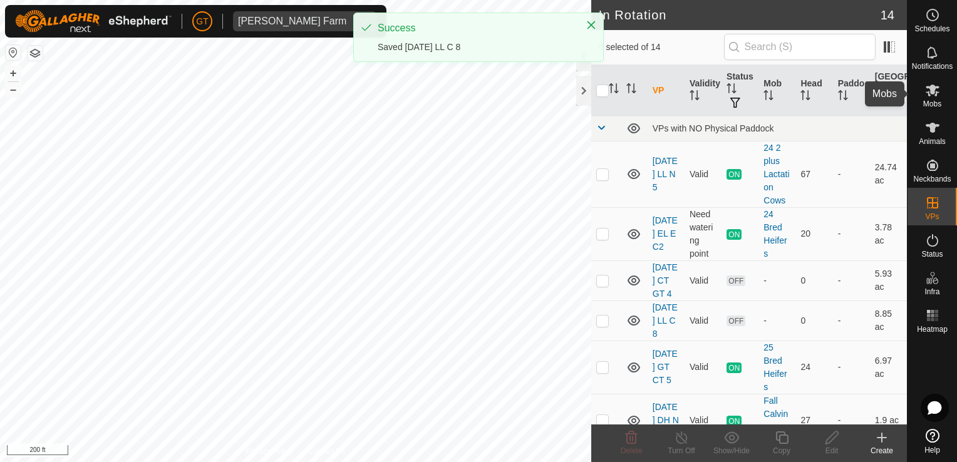
click at [934, 84] on icon at bounding box center [932, 90] width 15 height 15
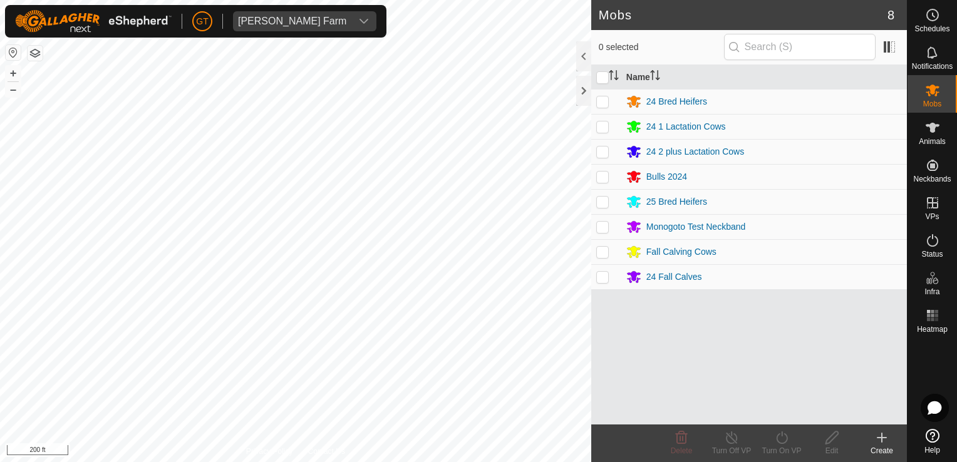
click at [599, 129] on p-checkbox at bounding box center [602, 127] width 13 height 10
checkbox input "true"
click at [781, 442] on icon at bounding box center [782, 437] width 16 height 15
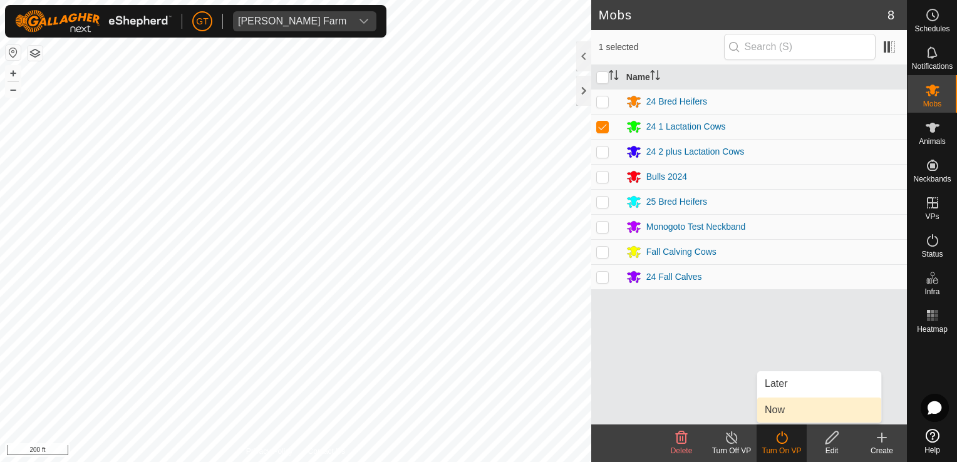
click at [790, 413] on link "Now" at bounding box center [819, 410] width 124 height 25
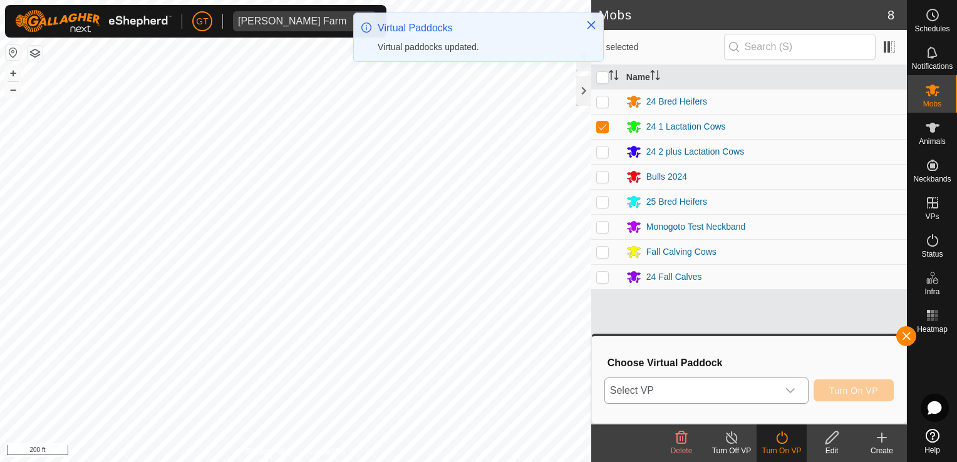
click at [793, 389] on icon "dropdown trigger" at bounding box center [790, 391] width 10 height 10
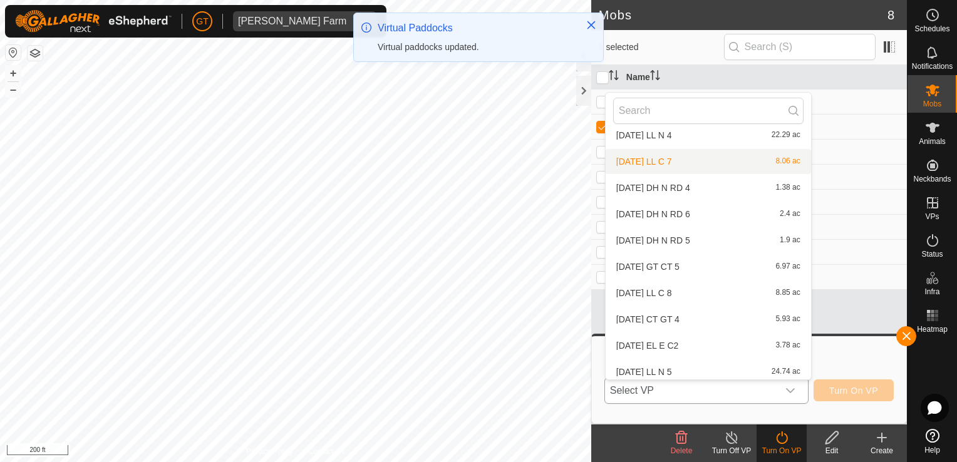
scroll to position [145, 0]
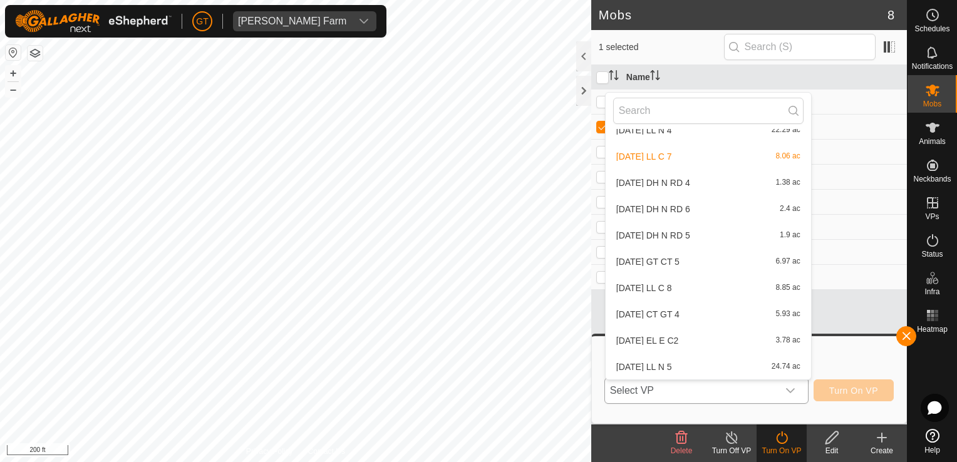
click at [679, 286] on li "[DATE] LL C 8 8.85 ac" at bounding box center [708, 288] width 205 height 25
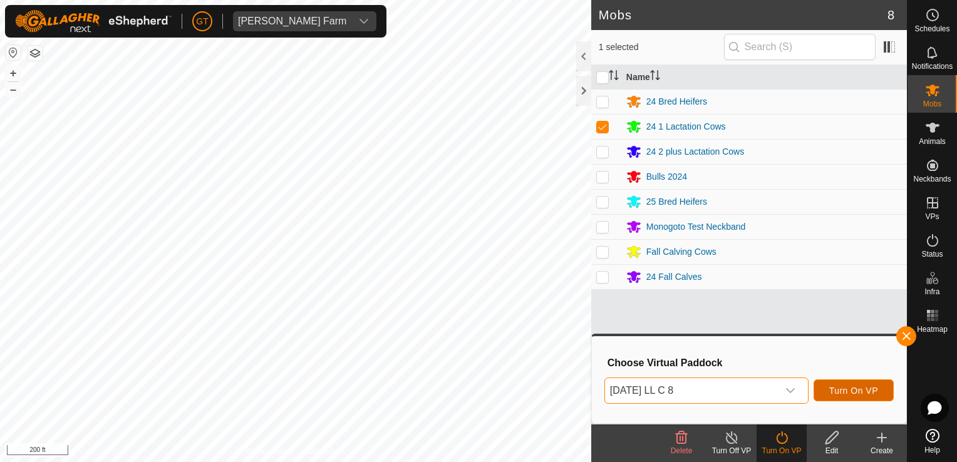
click at [873, 395] on span "Turn On VP" at bounding box center [853, 391] width 49 height 10
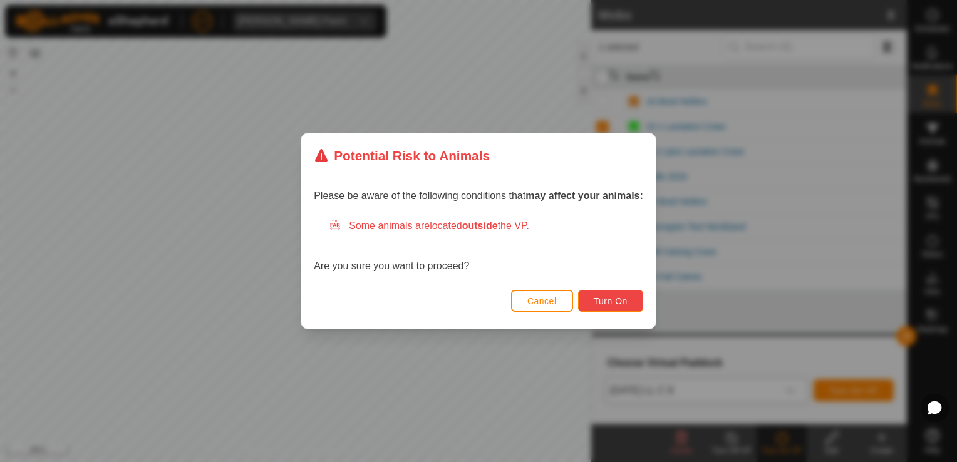
click at [622, 296] on span "Turn On" at bounding box center [611, 301] width 34 height 10
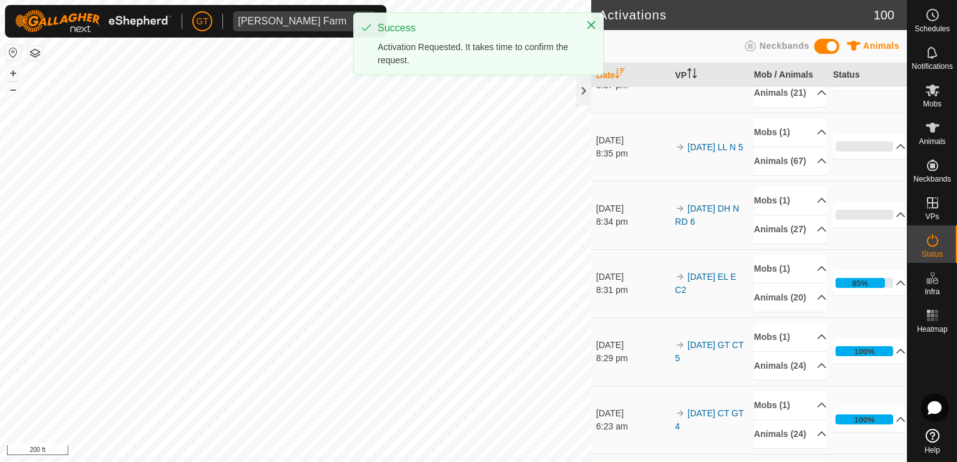
scroll to position [63, 0]
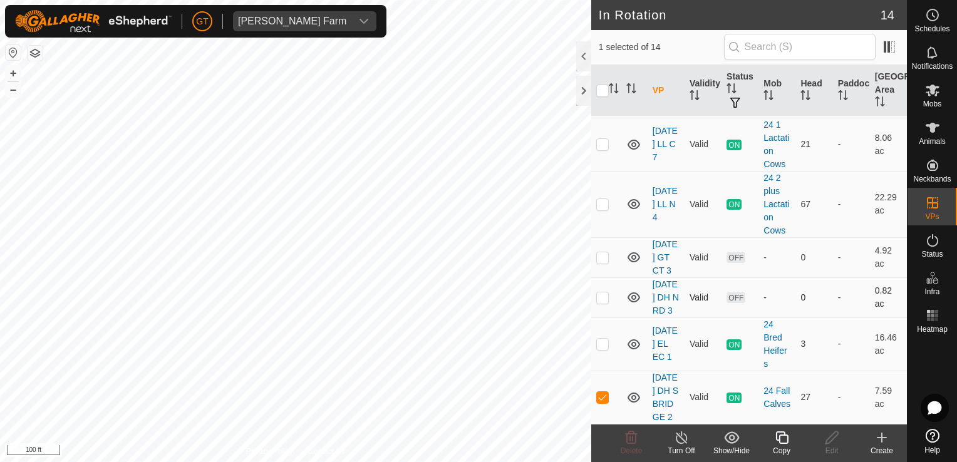
scroll to position [499, 0]
click at [777, 435] on icon at bounding box center [782, 437] width 16 height 15
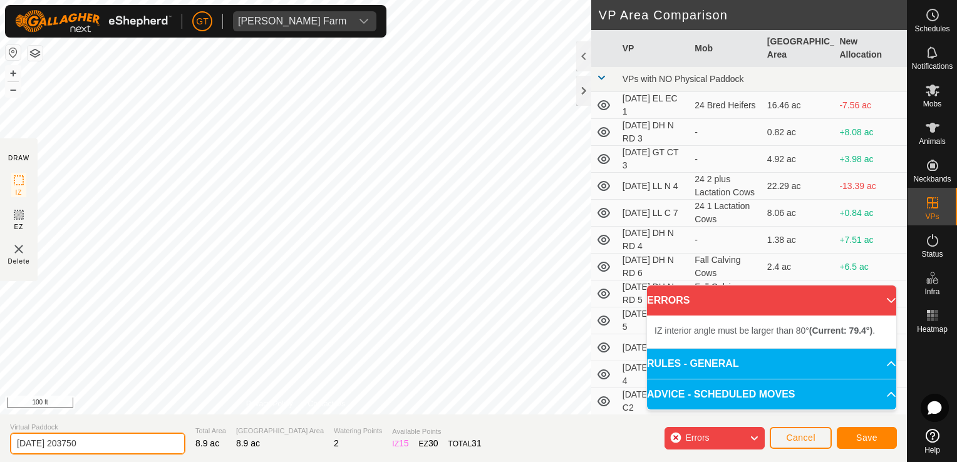
click at [127, 442] on input "[DATE] 203750" at bounding box center [97, 444] width 175 height 22
type input "[DATE] DH S BRIDGE 3"
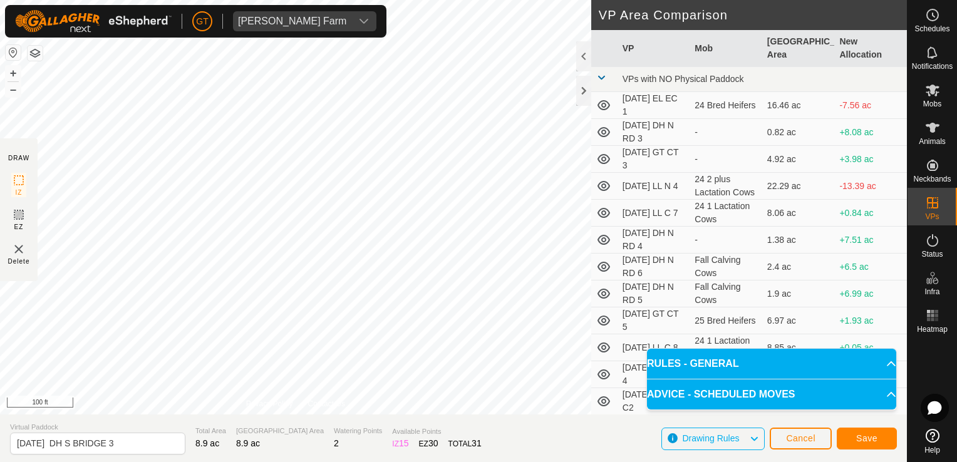
click at [567, 462] on html "[PERSON_NAME] Farm Schedules Notifications Mobs Animals Neckbands VPs Status In…" at bounding box center [478, 231] width 957 height 462
click at [596, 410] on div "DRAW IZ EZ Delete Privacy Policy Contact Us IZ interior angle must be larger th…" at bounding box center [453, 207] width 907 height 415
click at [874, 437] on span "Save" at bounding box center [866, 438] width 21 height 10
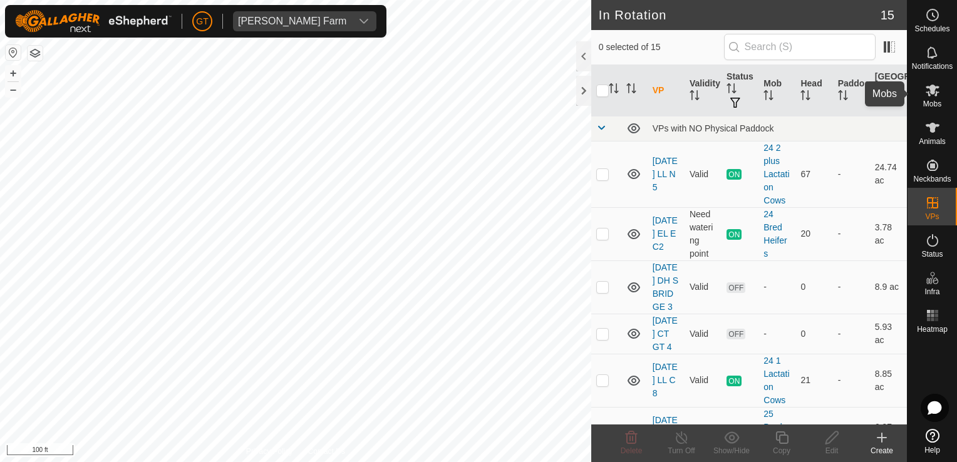
click at [930, 86] on icon at bounding box center [933, 91] width 14 height 12
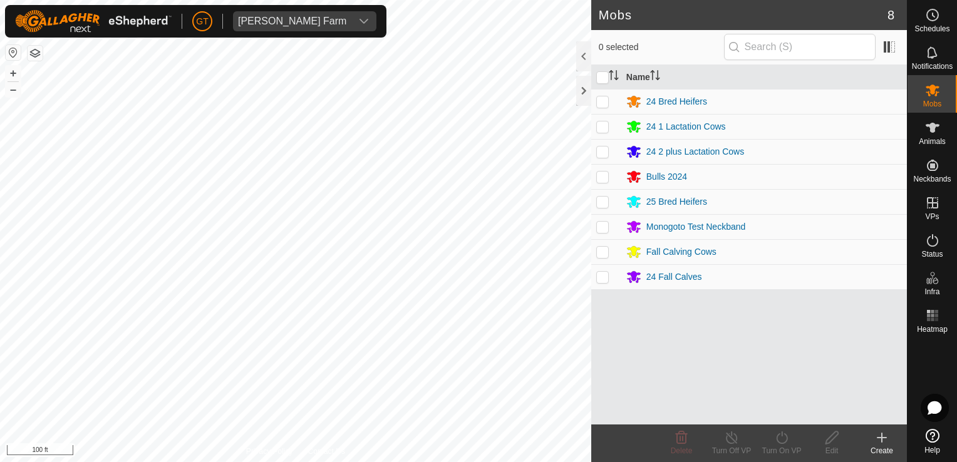
click at [608, 274] on p-checkbox at bounding box center [602, 277] width 13 height 10
checkbox input "true"
click at [784, 438] on icon at bounding box center [782, 437] width 16 height 15
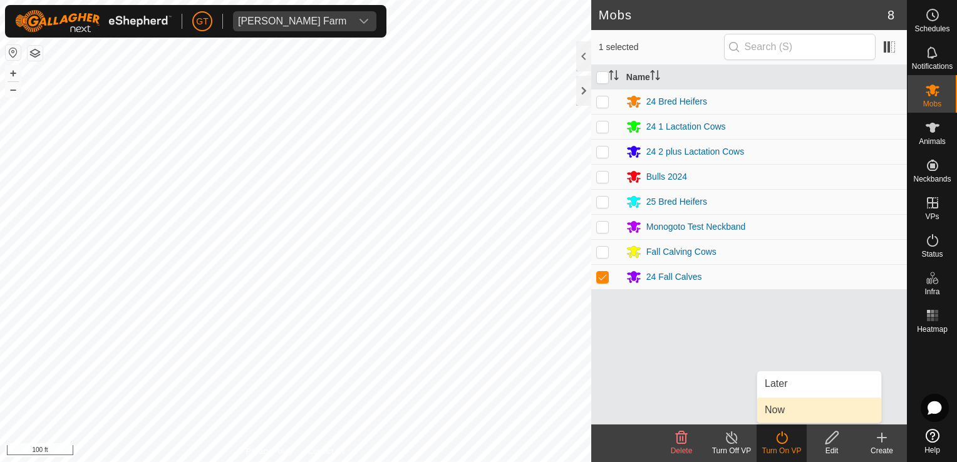
click at [784, 412] on link "Now" at bounding box center [819, 410] width 124 height 25
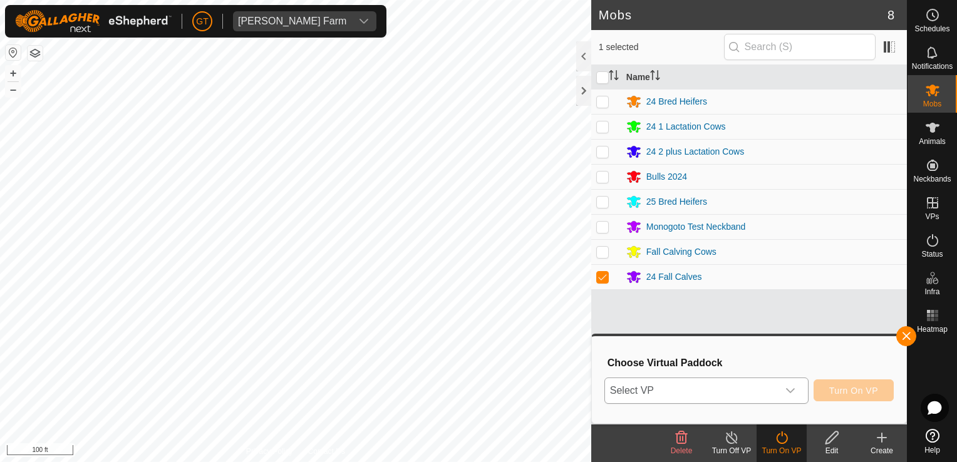
click at [793, 389] on icon "dropdown trigger" at bounding box center [790, 391] width 10 height 10
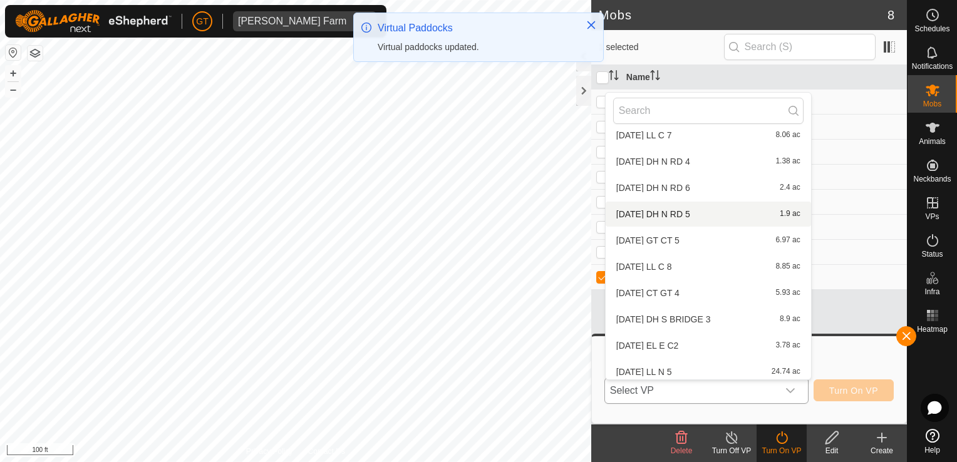
scroll to position [172, 0]
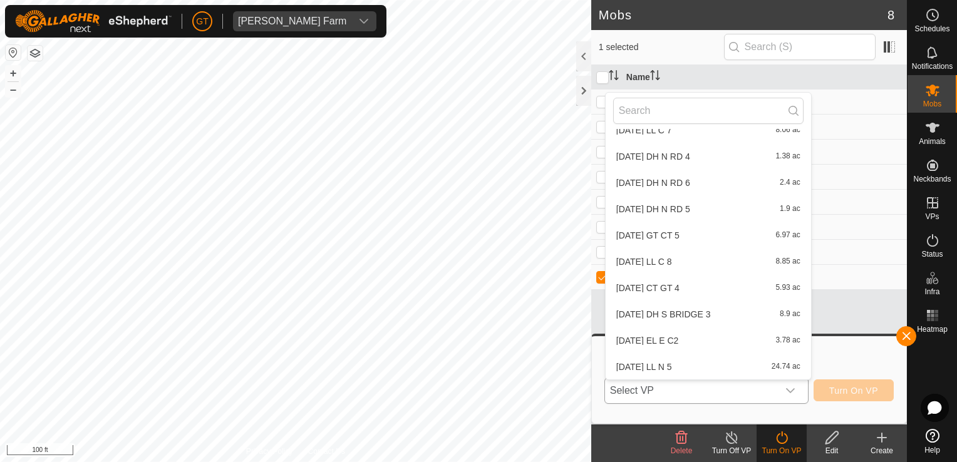
click at [754, 311] on li "[DATE] DH S BRIDGE 3 8.9 ac" at bounding box center [708, 314] width 205 height 25
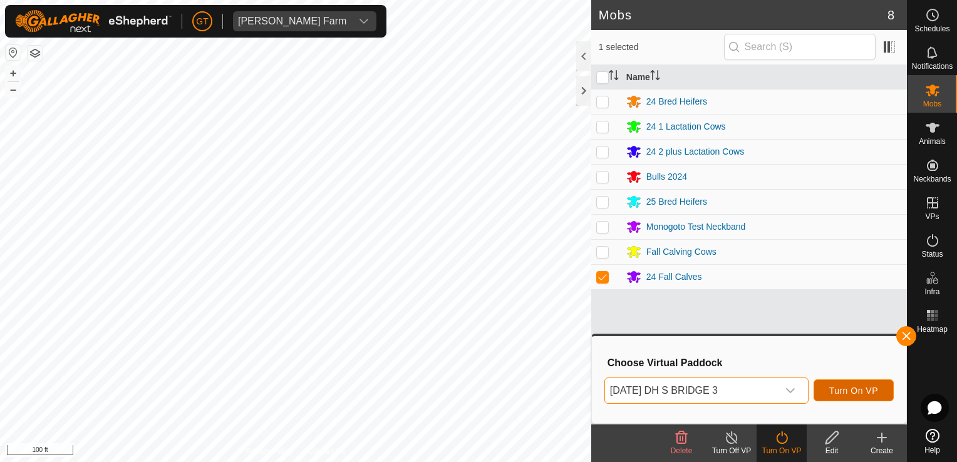
click at [829, 391] on button "Turn On VP" at bounding box center [854, 391] width 80 height 22
